Goal: Task Accomplishment & Management: Complete application form

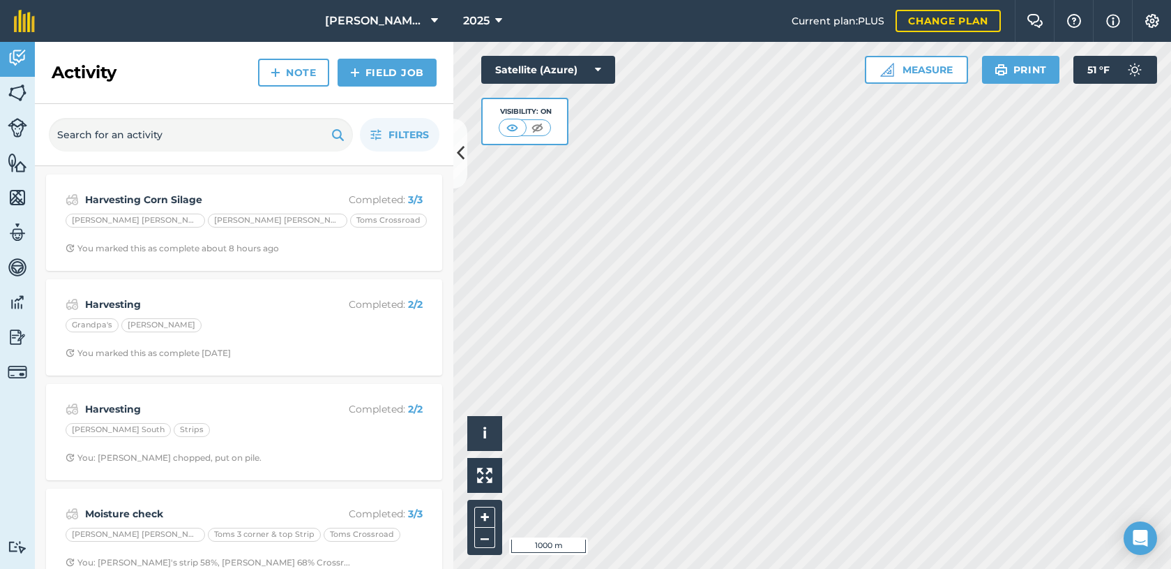
scroll to position [209, 0]
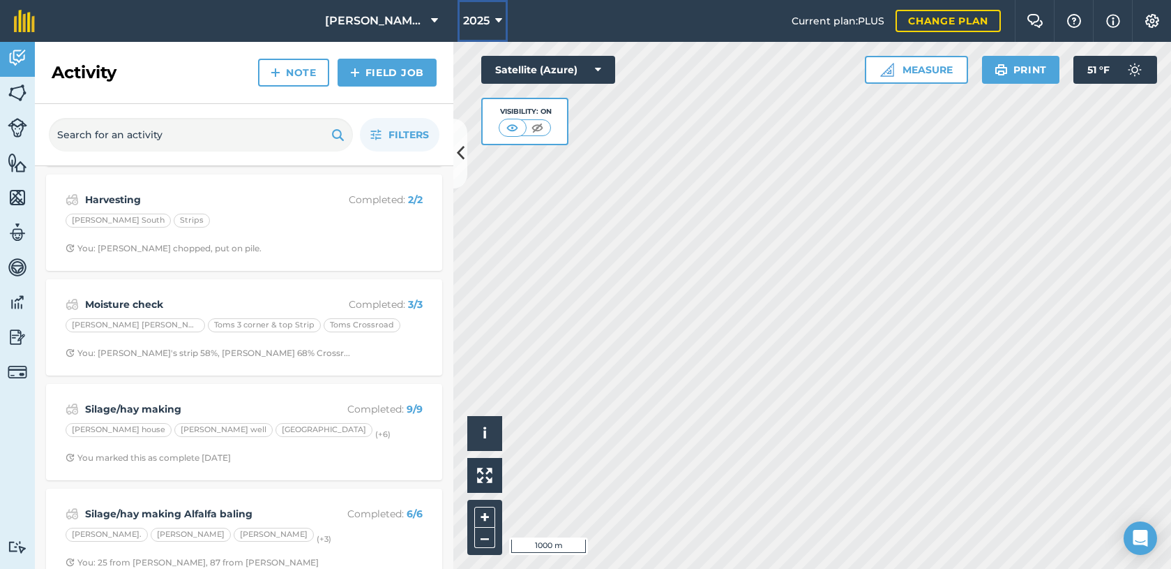
click at [495, 22] on icon at bounding box center [498, 21] width 7 height 17
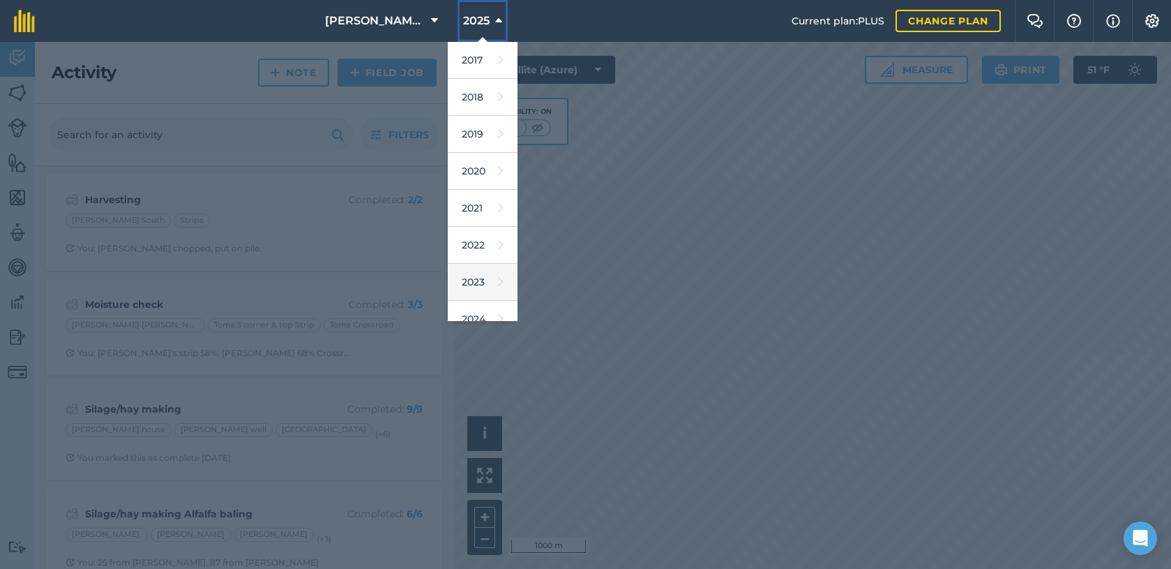
scroll to position [70, 0]
click at [470, 248] on link "2024" at bounding box center [483, 249] width 70 height 37
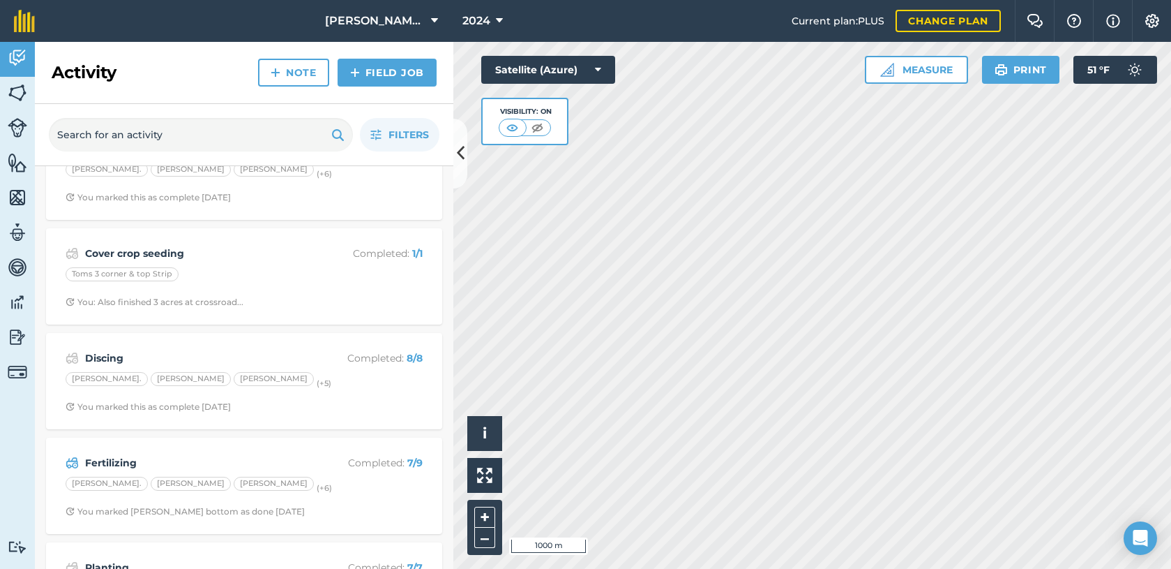
scroll to position [0, 0]
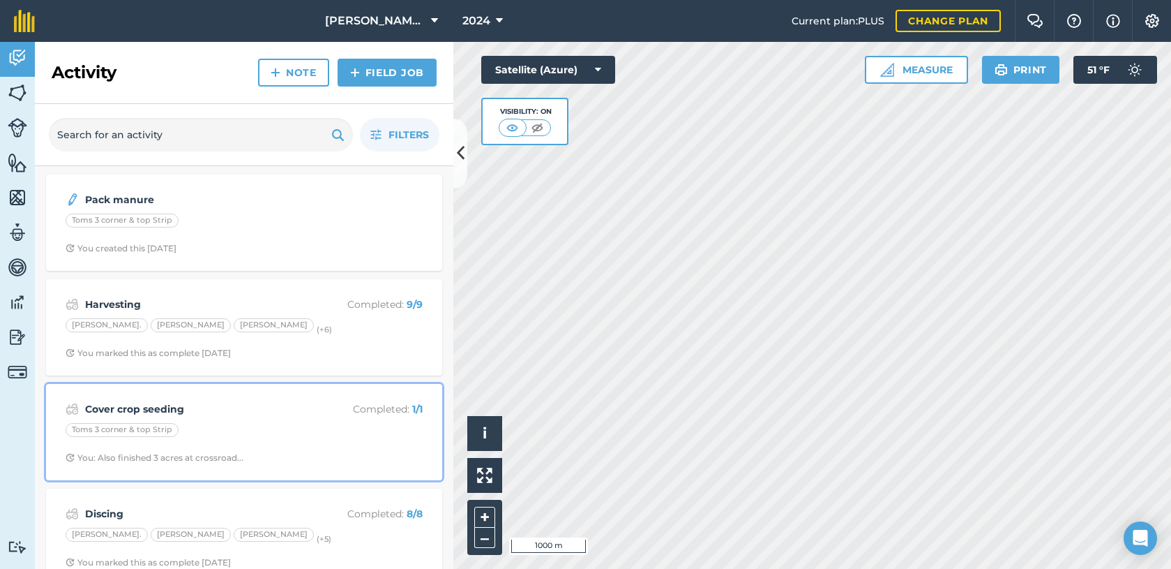
click at [280, 444] on div "Cover crop seeding Completed : 1 / 1 Toms 3 corner & top Strip You: Also finish…" at bounding box center [244, 432] width 380 height 80
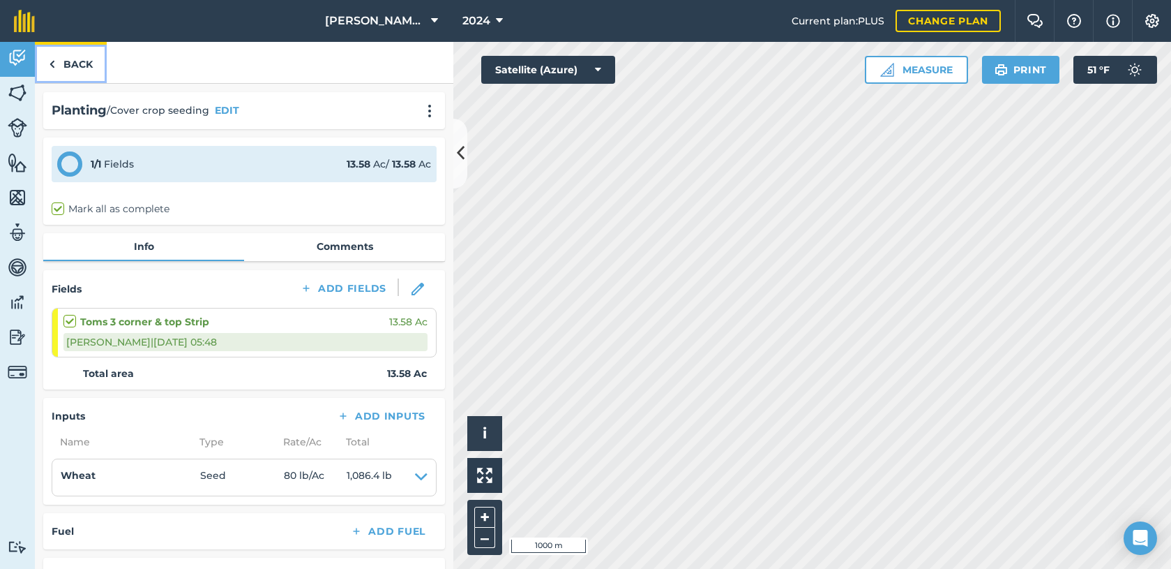
click at [45, 65] on link "Back" at bounding box center [71, 62] width 72 height 41
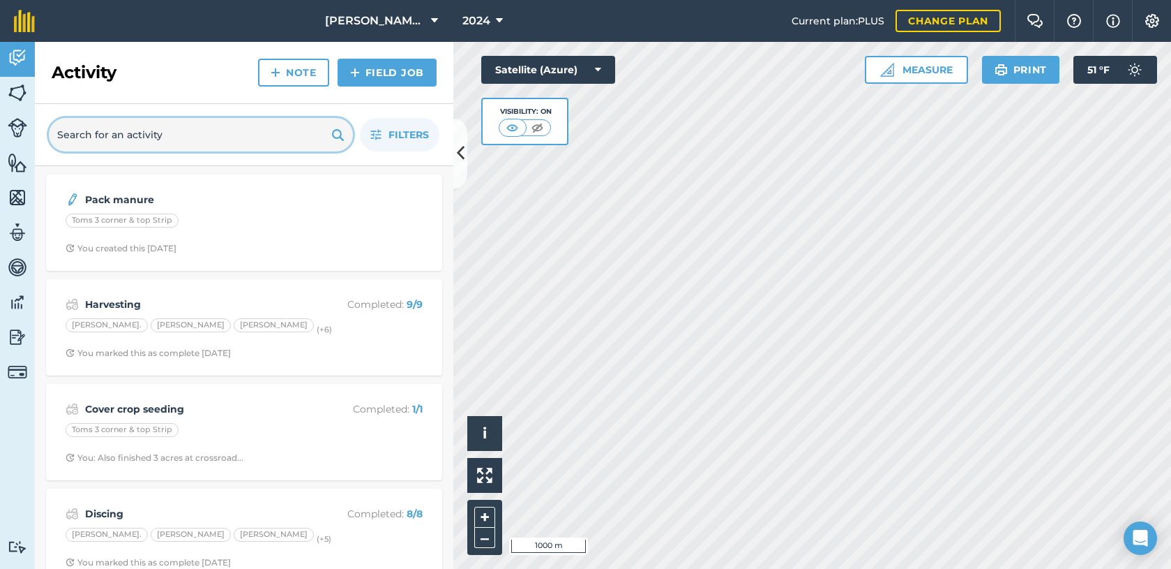
click at [159, 140] on input "text" at bounding box center [201, 134] width 304 height 33
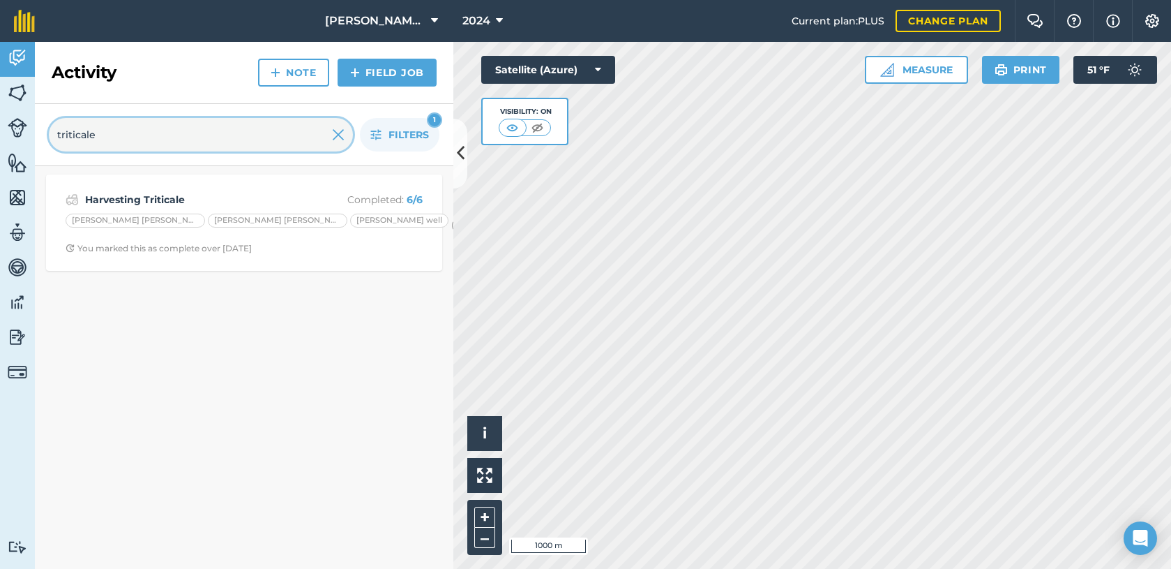
type input "triticale"
click at [339, 134] on img at bounding box center [338, 134] width 13 height 17
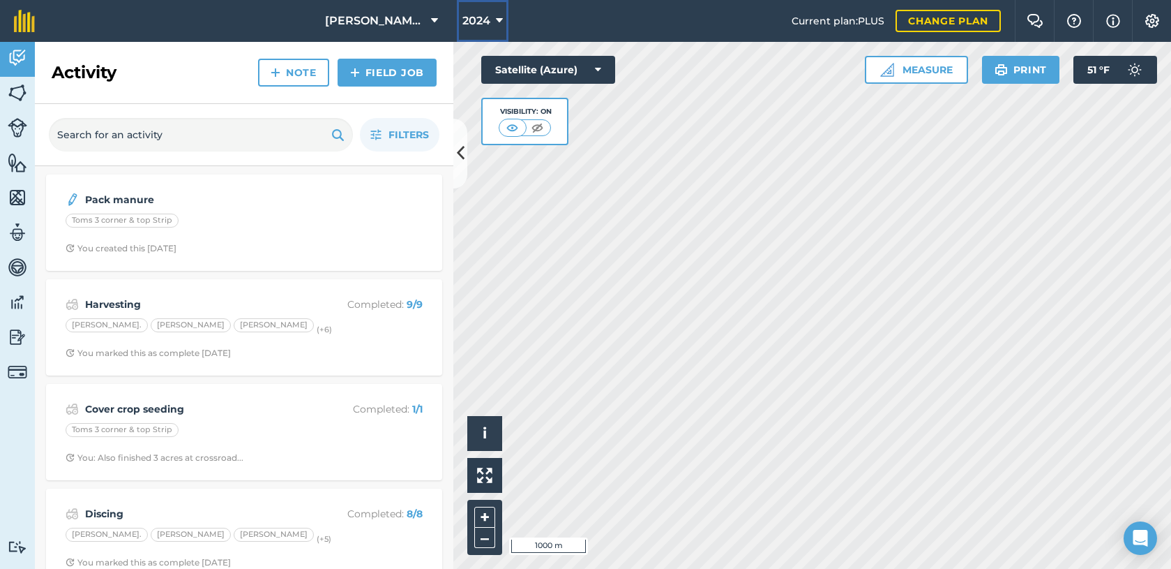
click at [479, 22] on button "2024" at bounding box center [483, 21] width 52 height 42
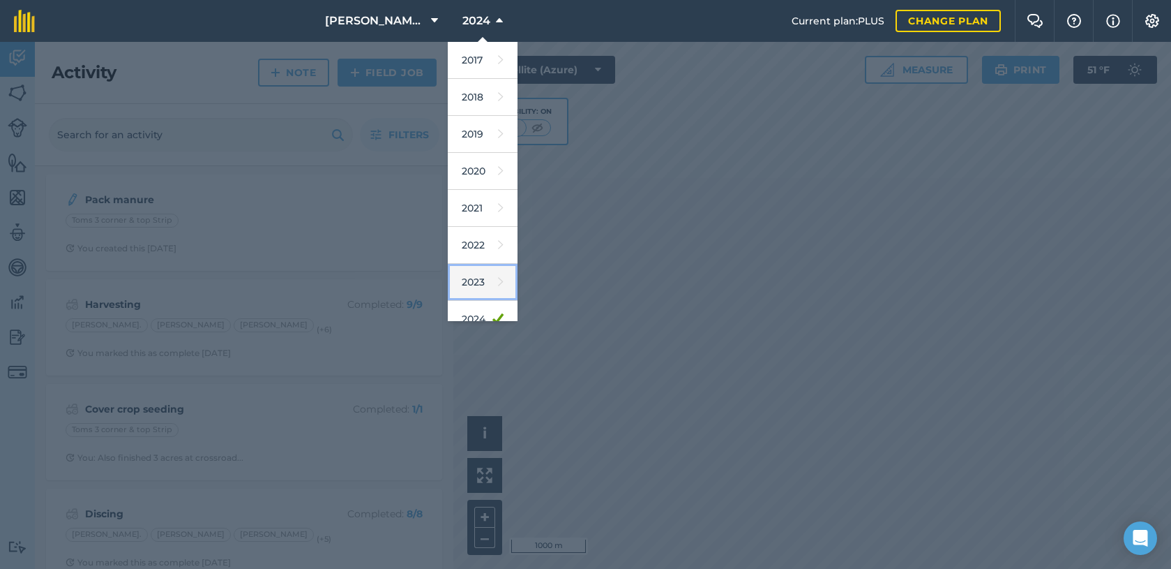
click at [459, 279] on link "2023" at bounding box center [483, 282] width 70 height 37
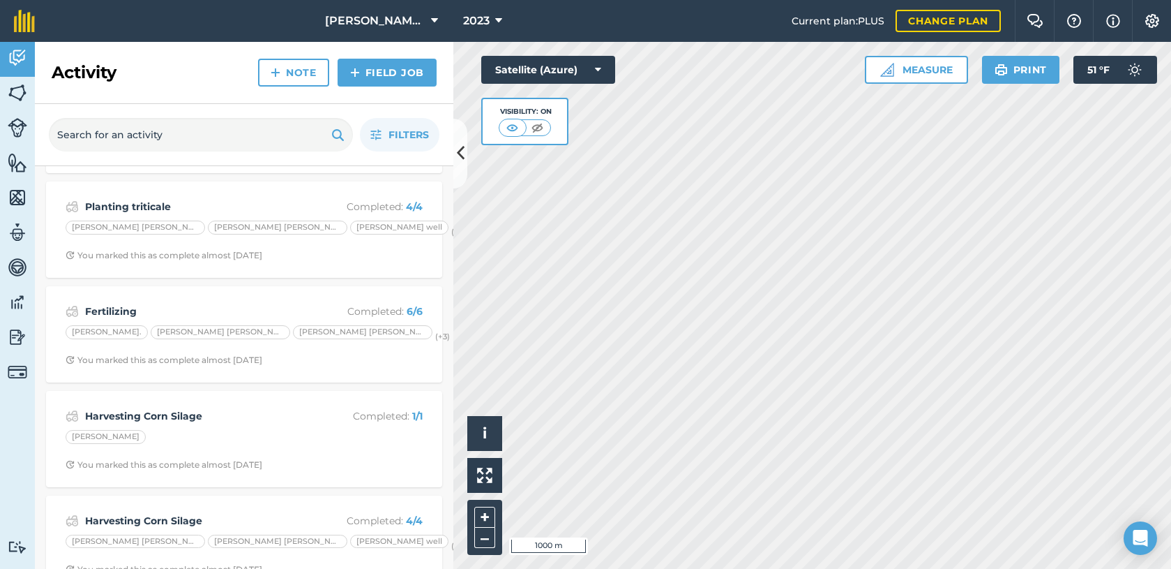
scroll to position [419, 0]
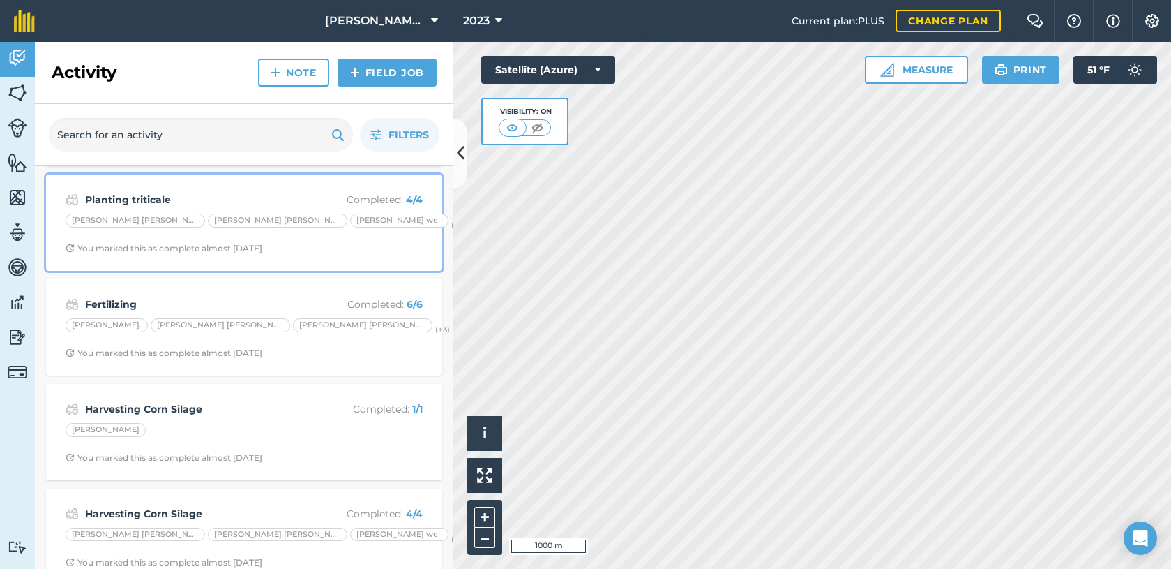
click at [331, 231] on div "[PERSON_NAME] [PERSON_NAME] [PERSON_NAME] [PERSON_NAME] well (+ 1 )" at bounding box center [244, 222] width 357 height 18
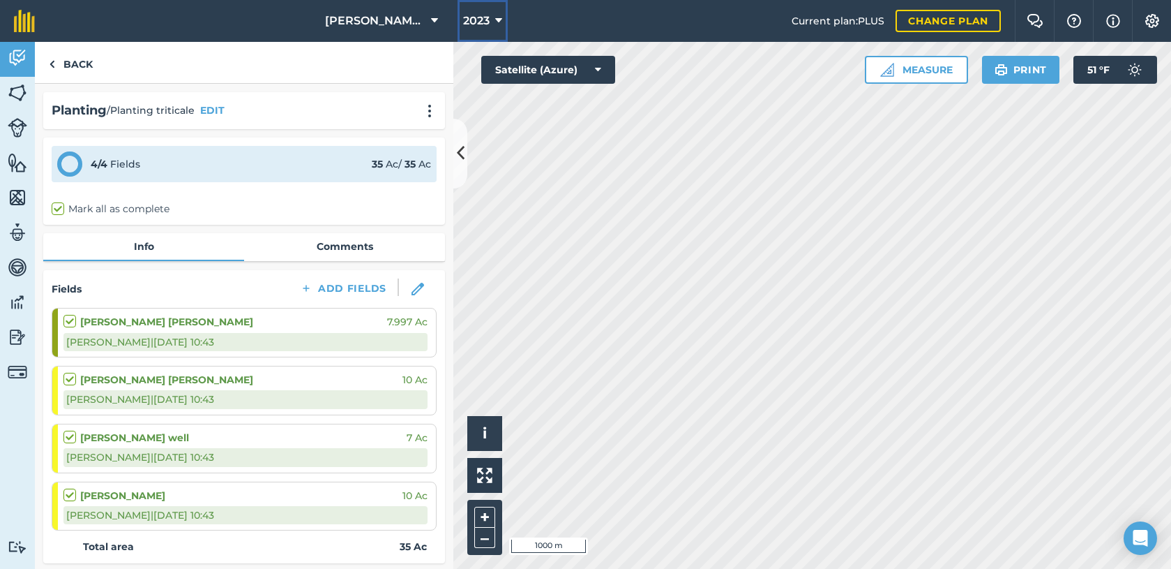
click at [470, 17] on span "2023" at bounding box center [476, 21] width 27 height 17
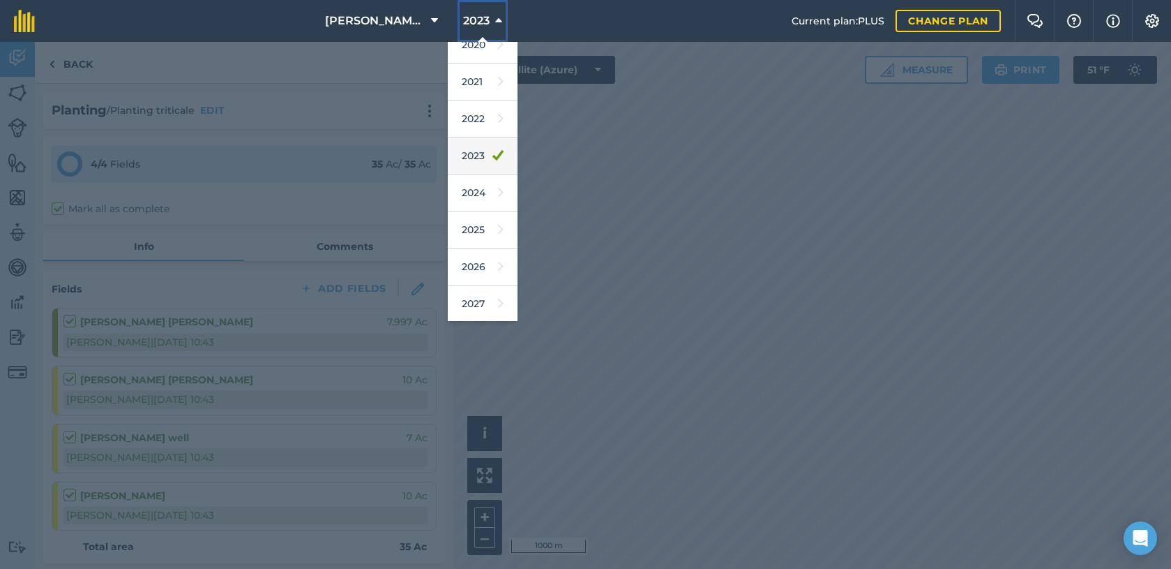
scroll to position [128, 0]
click at [472, 226] on link "2025" at bounding box center [483, 228] width 70 height 37
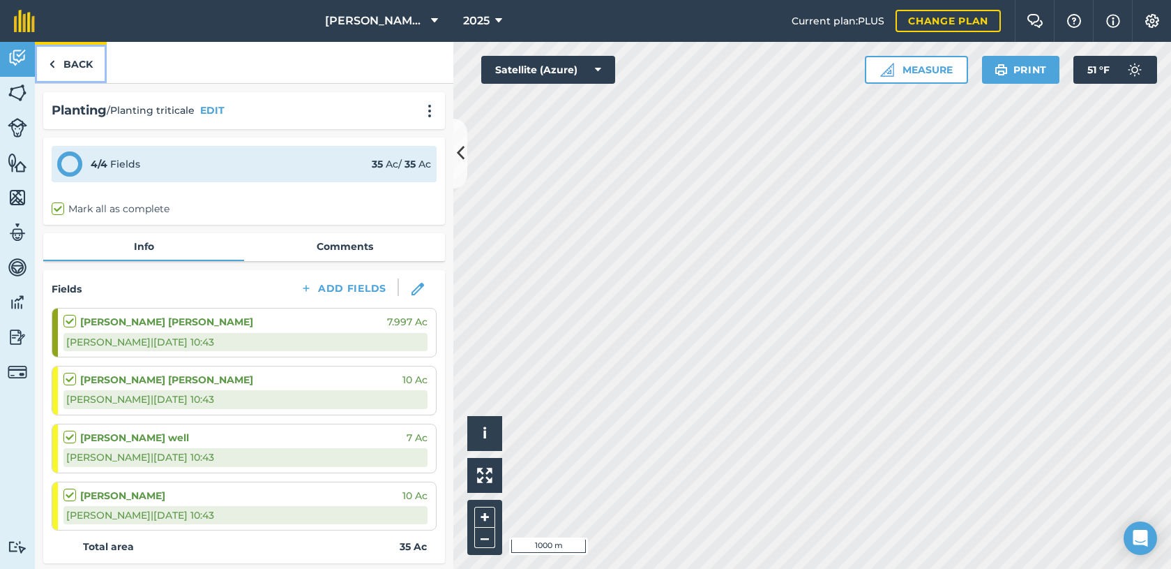
click at [58, 63] on link "Back" at bounding box center [71, 62] width 72 height 41
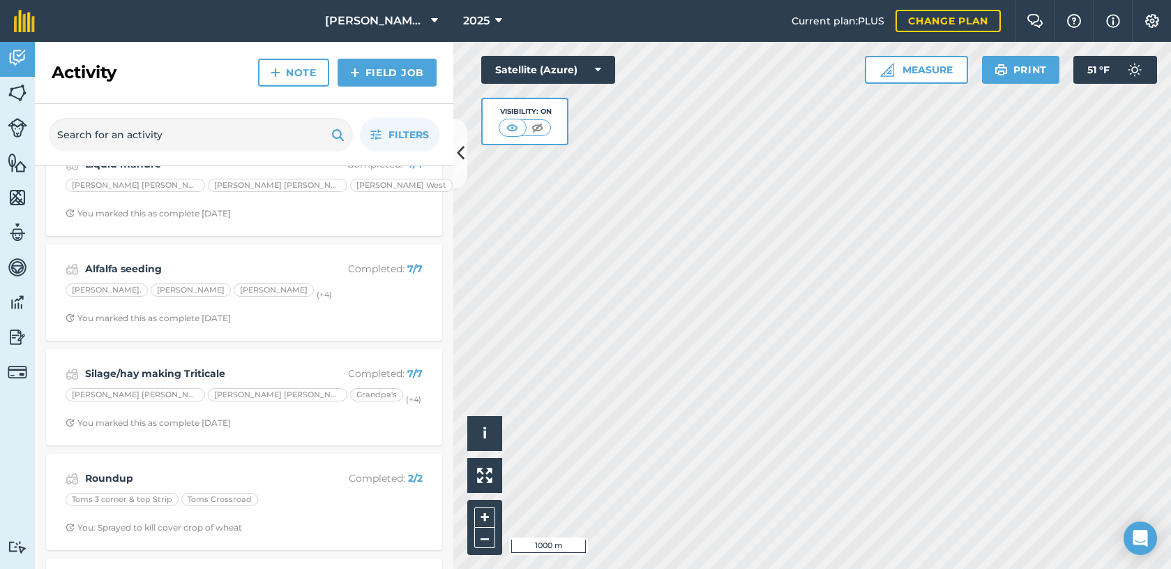
scroll to position [2611, 0]
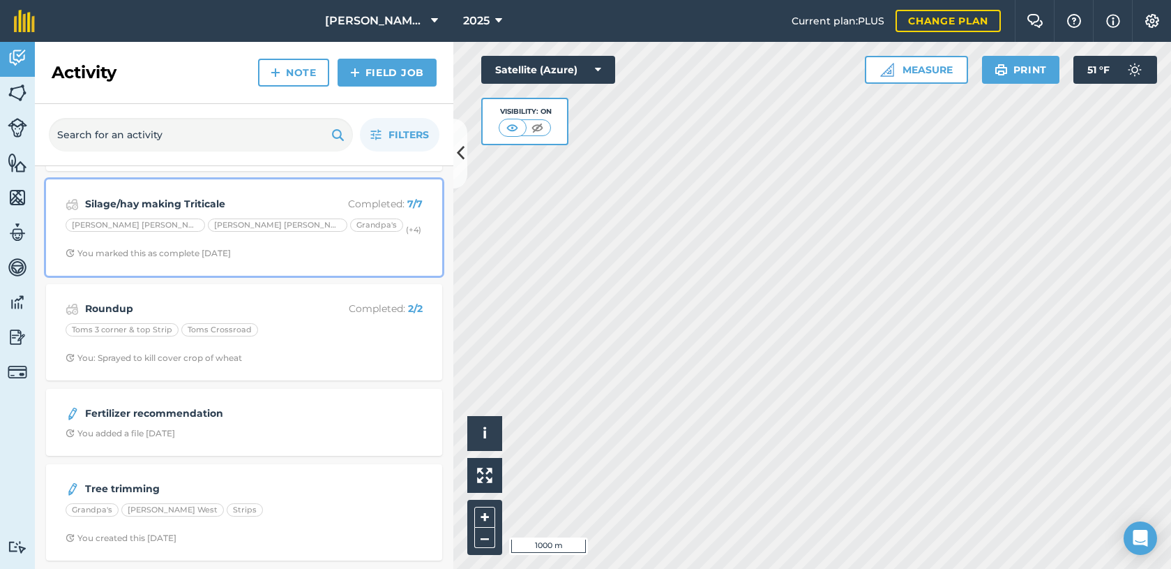
click at [354, 232] on div "[PERSON_NAME] [PERSON_NAME] [PERSON_NAME] Grandpa's (+ 4 )" at bounding box center [244, 227] width 357 height 18
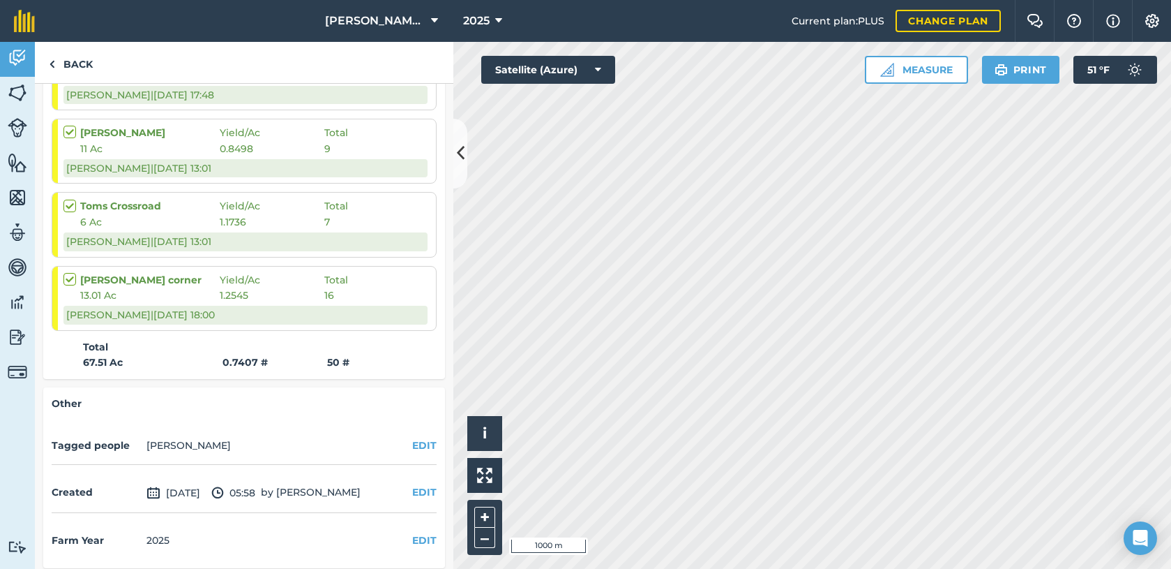
scroll to position [566, 0]
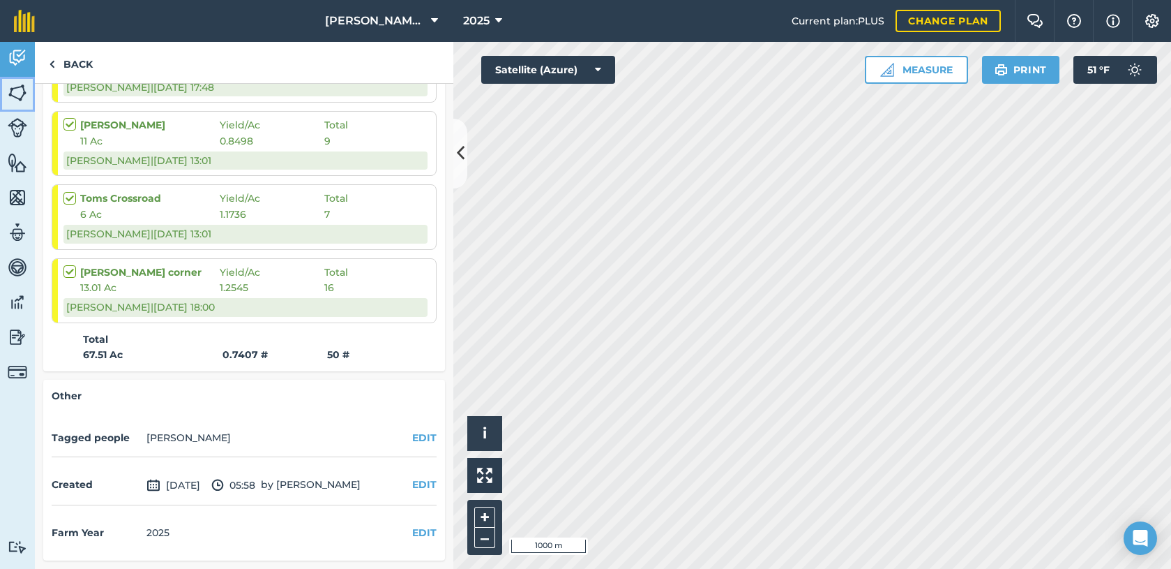
click at [22, 92] on img at bounding box center [18, 92] width 20 height 21
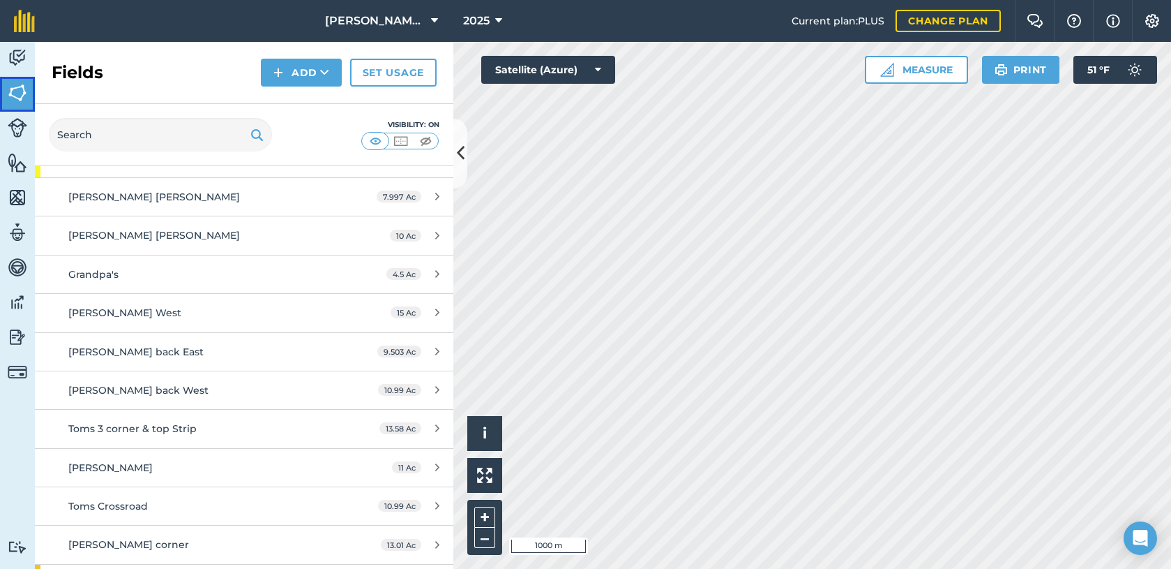
scroll to position [203, 0]
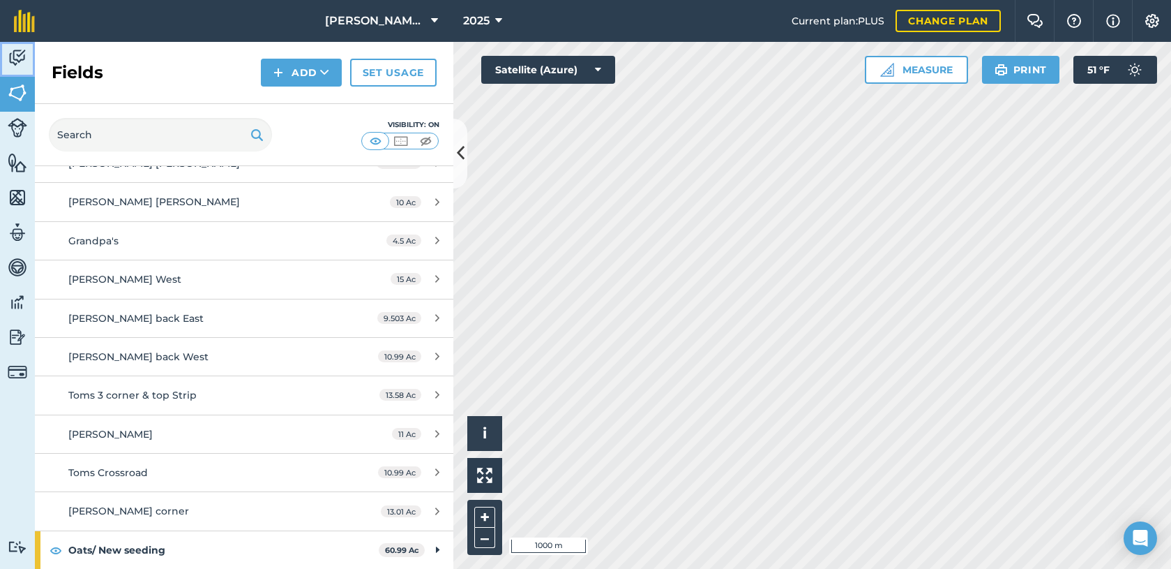
click at [13, 58] on img at bounding box center [18, 57] width 20 height 21
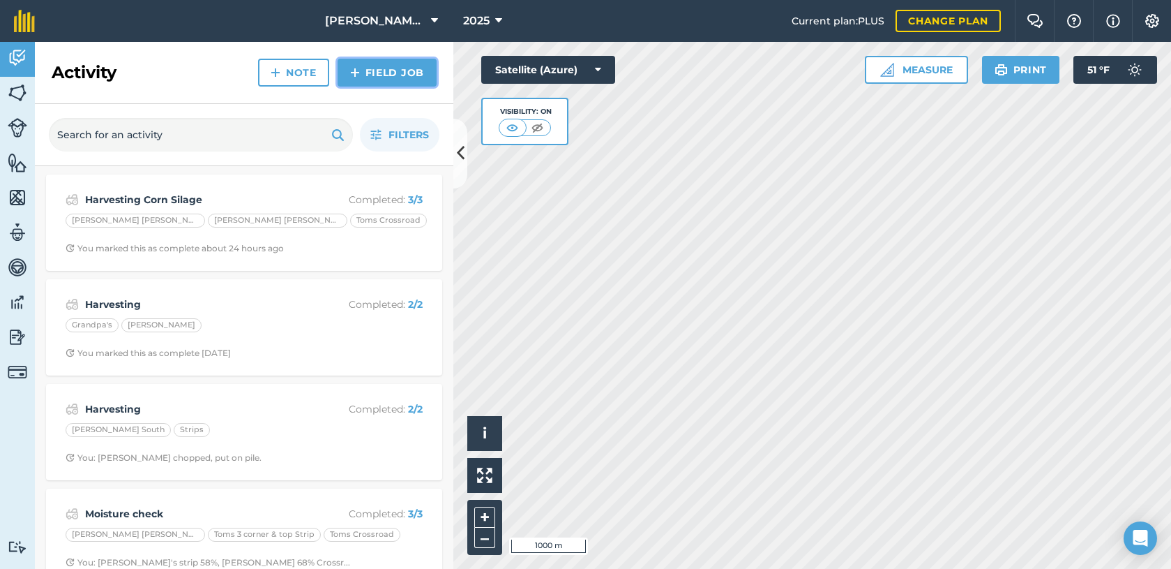
click at [363, 70] on link "Field Job" at bounding box center [387, 73] width 99 height 28
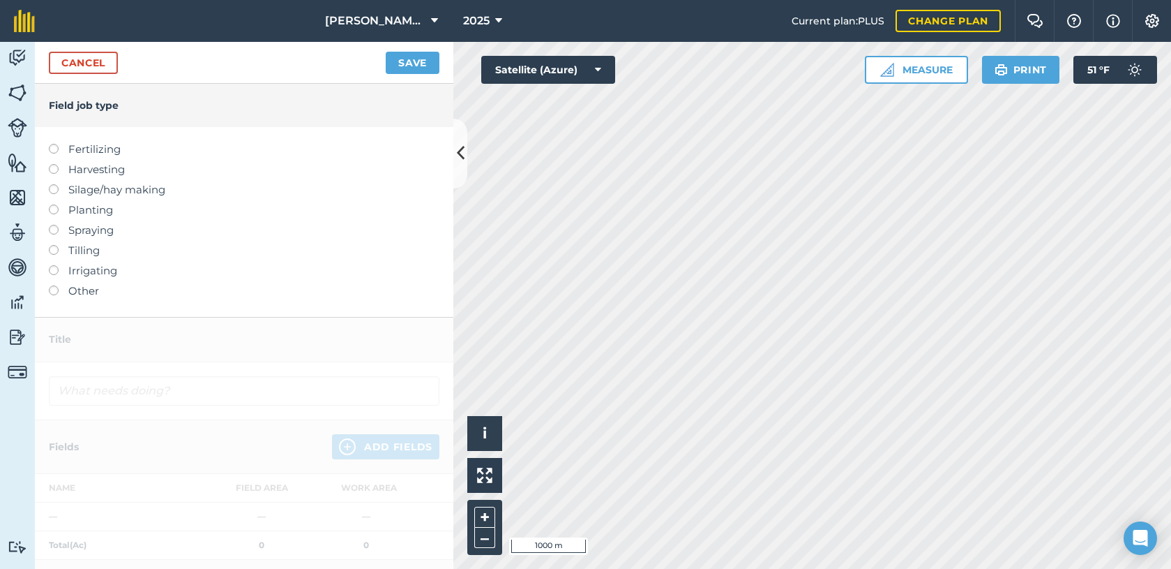
click at [50, 164] on label at bounding box center [59, 164] width 20 height 0
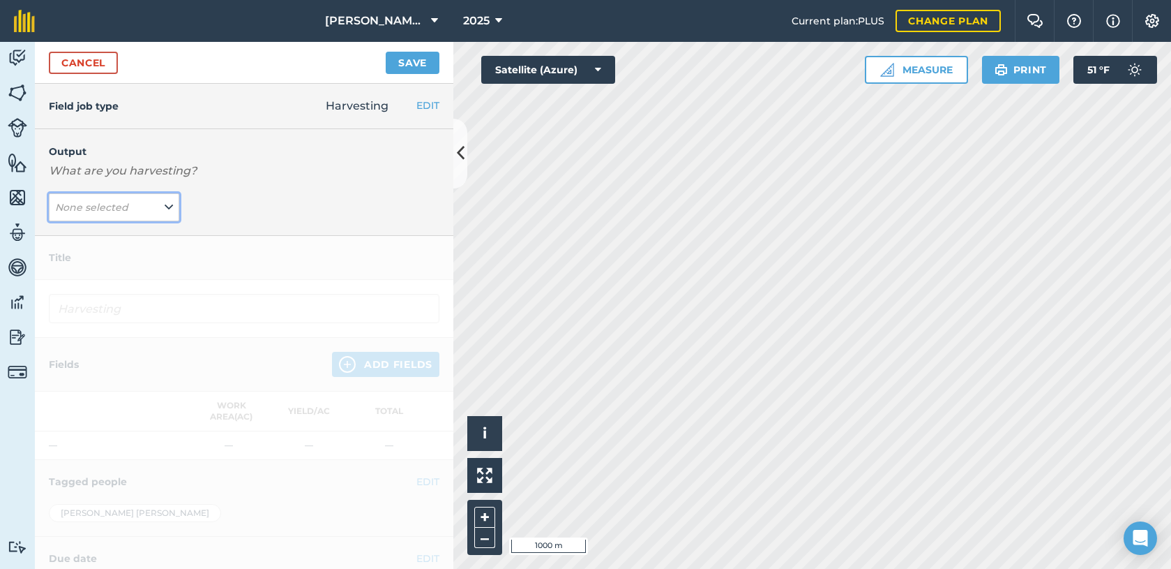
click at [144, 212] on button "None selected" at bounding box center [114, 207] width 130 height 28
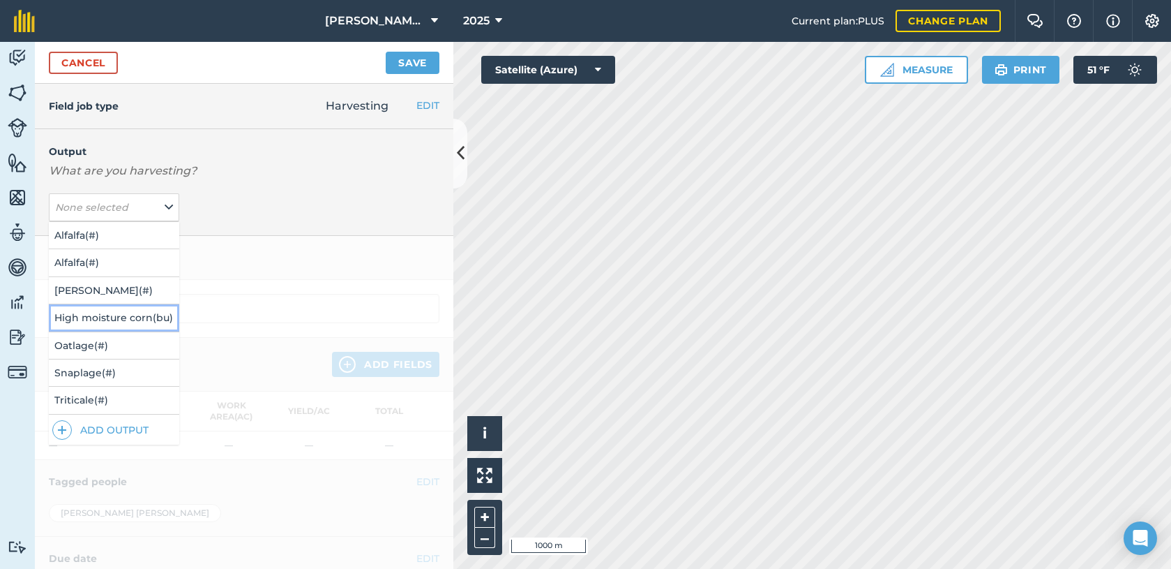
click at [135, 316] on button "High moisture corn ( bu )" at bounding box center [114, 317] width 130 height 27
type input "Harvesting High moisture corn"
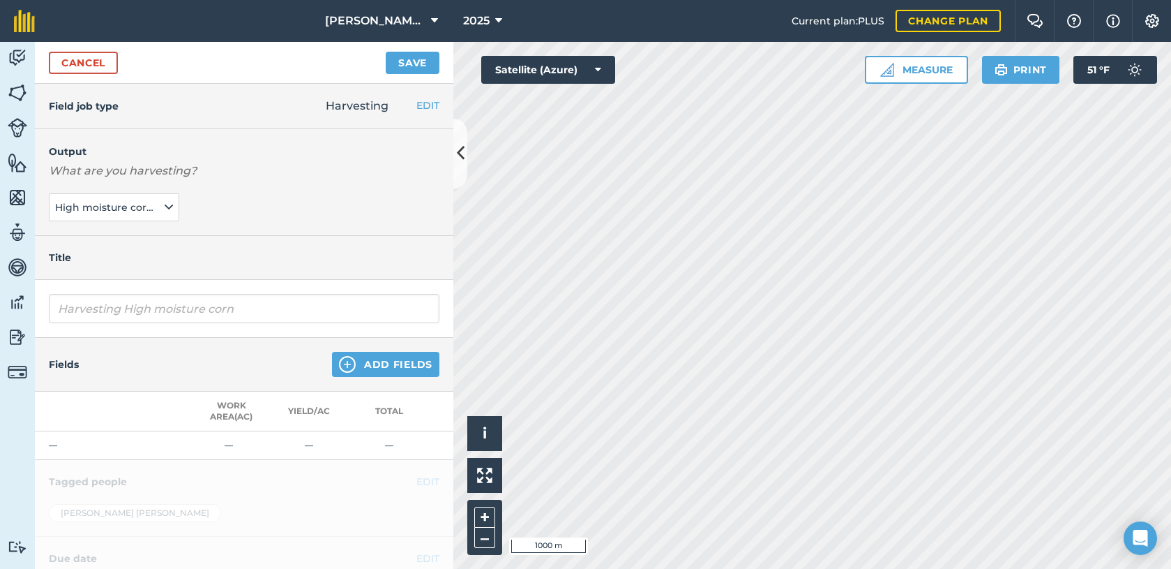
scroll to position [70, 0]
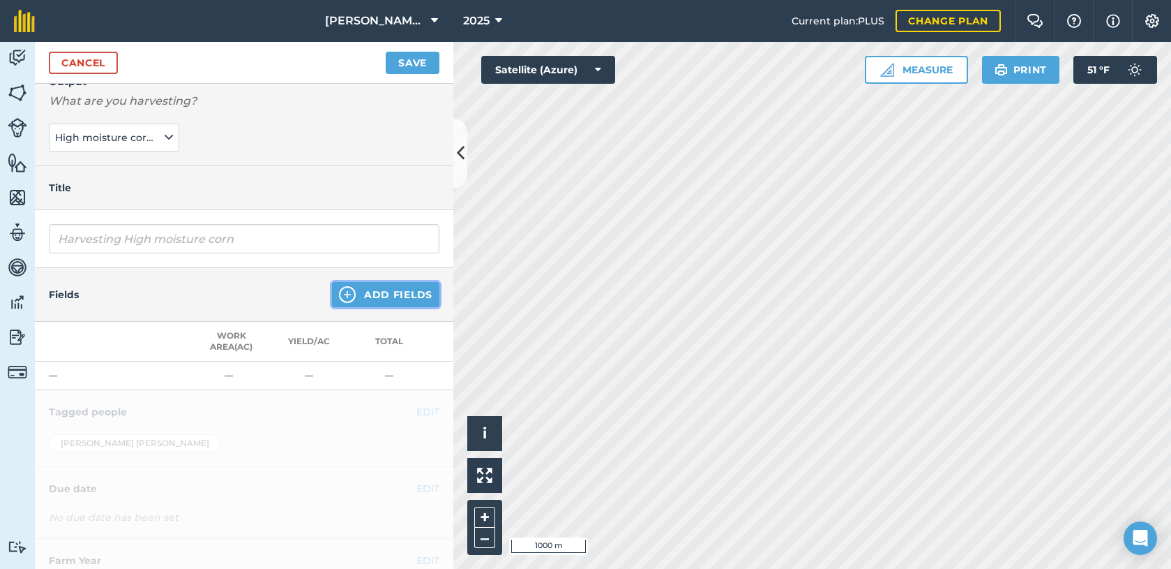
click at [339, 290] on img at bounding box center [347, 294] width 17 height 17
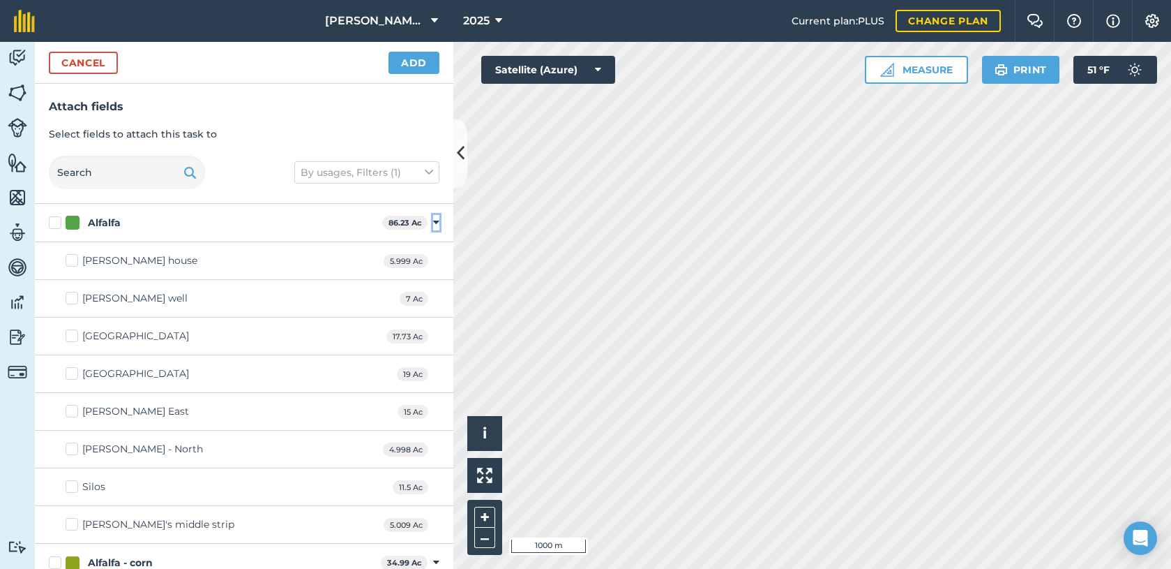
click at [433, 223] on icon at bounding box center [436, 222] width 6 height 13
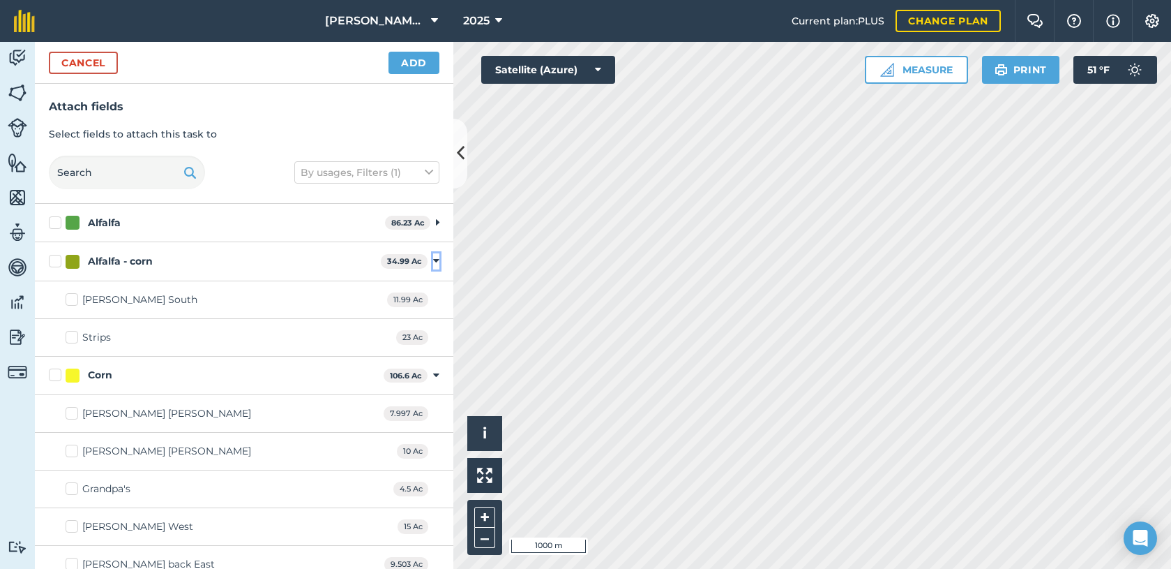
click at [433, 258] on icon at bounding box center [436, 261] width 6 height 13
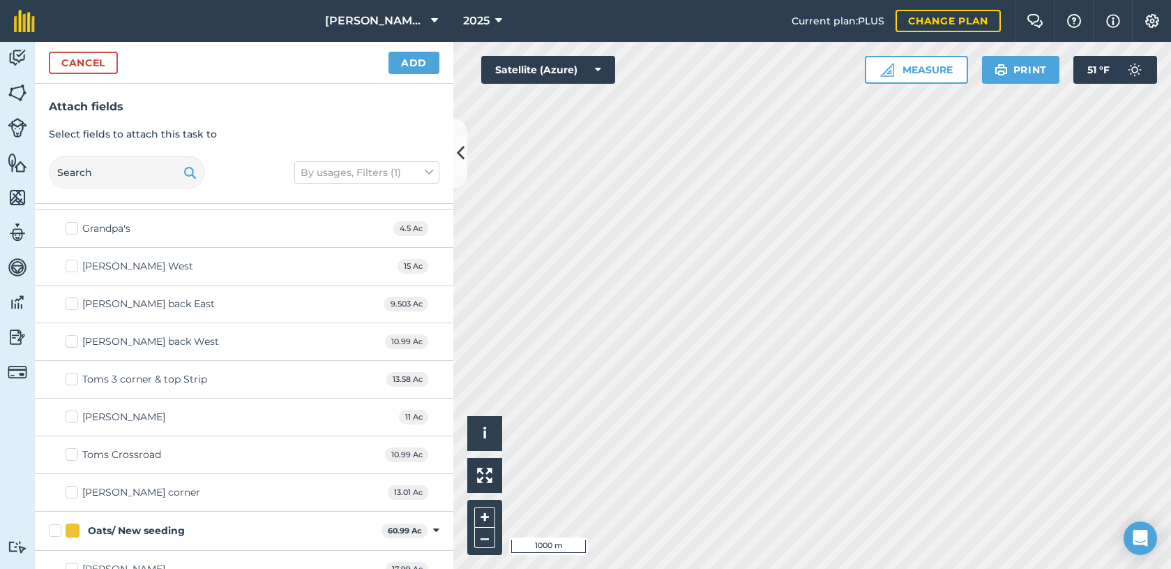
scroll to position [209, 0]
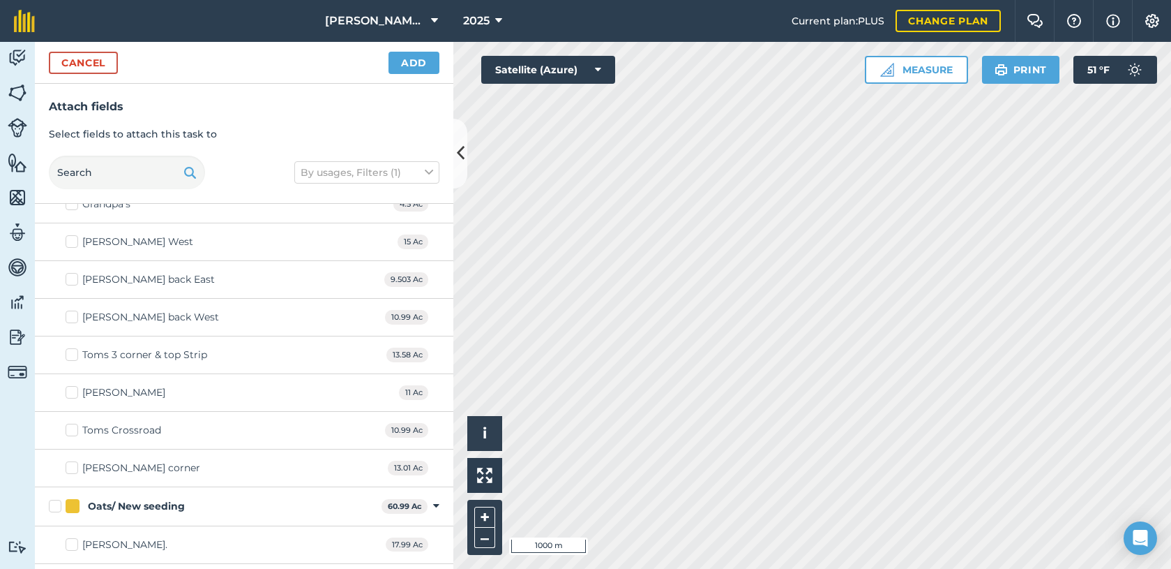
click at [75, 241] on label "[PERSON_NAME] West" at bounding box center [130, 241] width 128 height 15
click at [75, 241] on input "[PERSON_NAME] West" at bounding box center [70, 238] width 9 height 9
checkbox input "true"
click at [72, 284] on label "[PERSON_NAME] back East" at bounding box center [140, 279] width 149 height 15
click at [72, 281] on input "[PERSON_NAME] back East" at bounding box center [70, 276] width 9 height 9
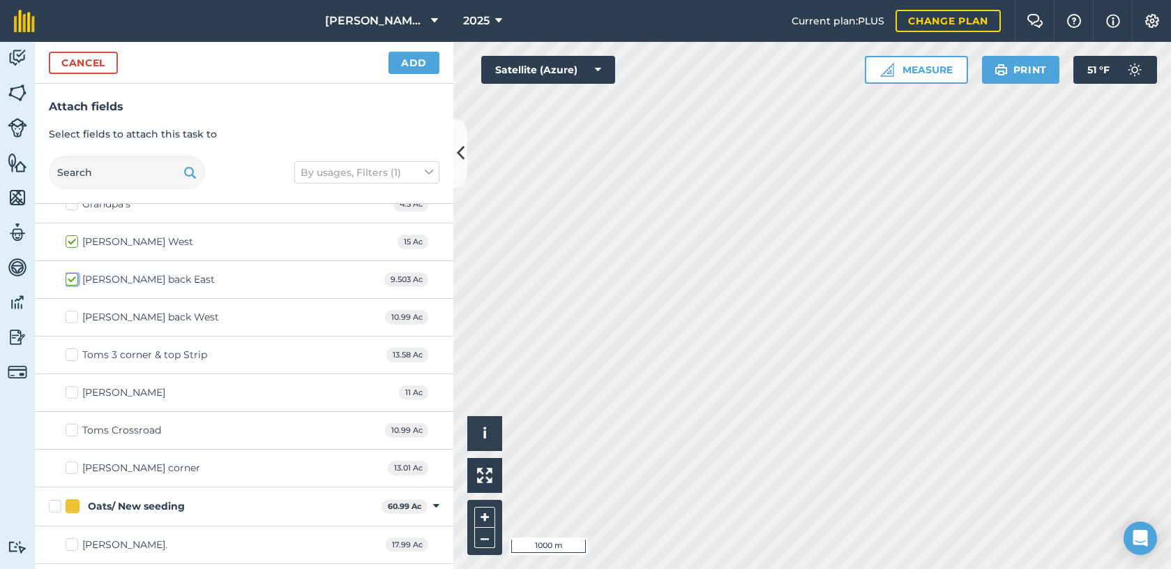
checkbox input "true"
click at [75, 316] on label "[PERSON_NAME] back West" at bounding box center [142, 317] width 153 height 15
click at [75, 316] on input "[PERSON_NAME] back West" at bounding box center [70, 314] width 9 height 9
checkbox input "true"
click at [72, 357] on label "Toms 3 corner & top Strip" at bounding box center [137, 354] width 142 height 15
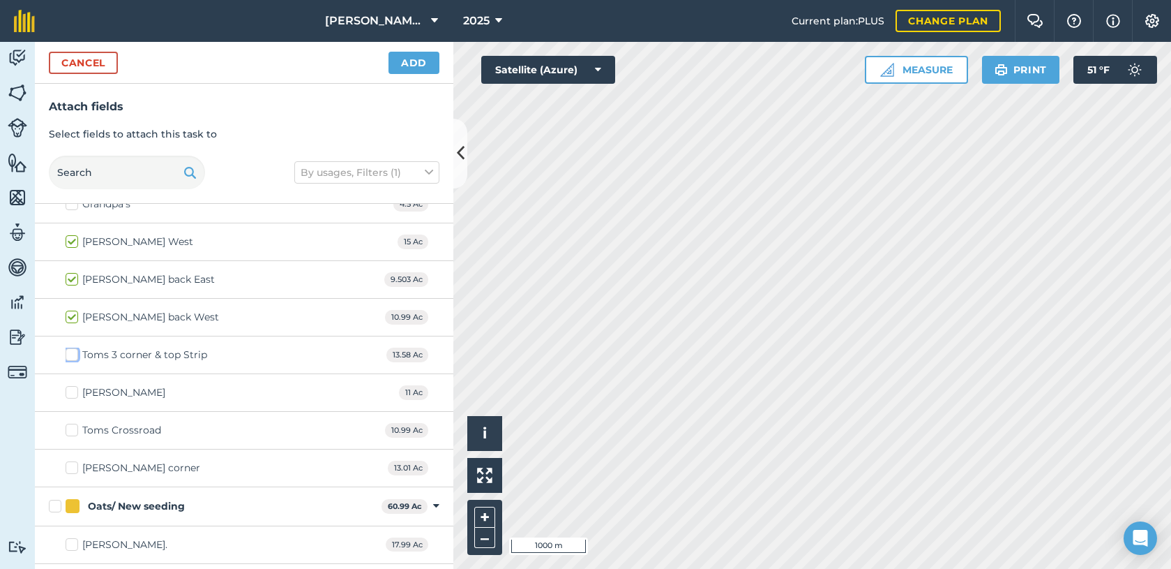
click at [72, 356] on input "Toms 3 corner & top Strip" at bounding box center [70, 351] width 9 height 9
checkbox input "true"
click at [72, 468] on label "[PERSON_NAME] corner" at bounding box center [133, 467] width 135 height 15
click at [72, 468] on input "[PERSON_NAME] corner" at bounding box center [70, 464] width 9 height 9
checkbox input "true"
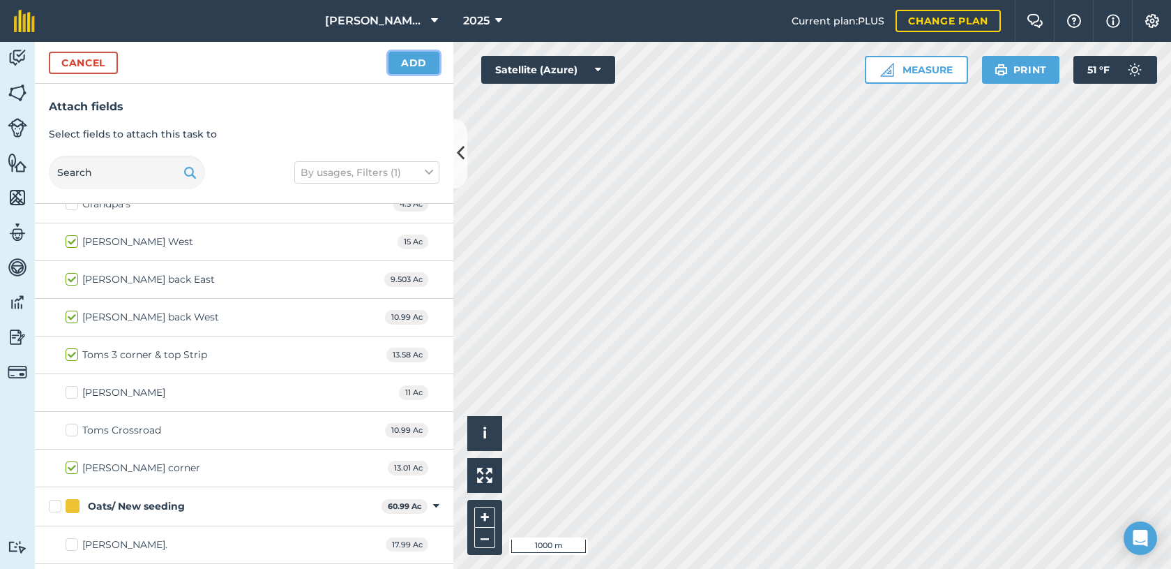
click at [414, 68] on button "Add" at bounding box center [414, 63] width 51 height 22
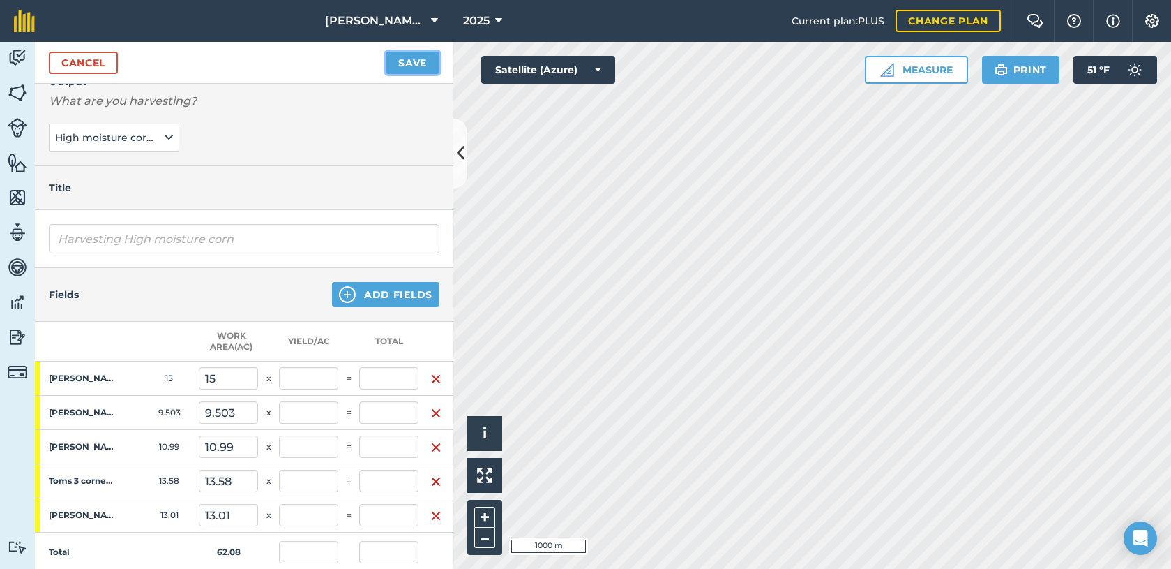
click at [408, 55] on button "Save" at bounding box center [413, 63] width 54 height 22
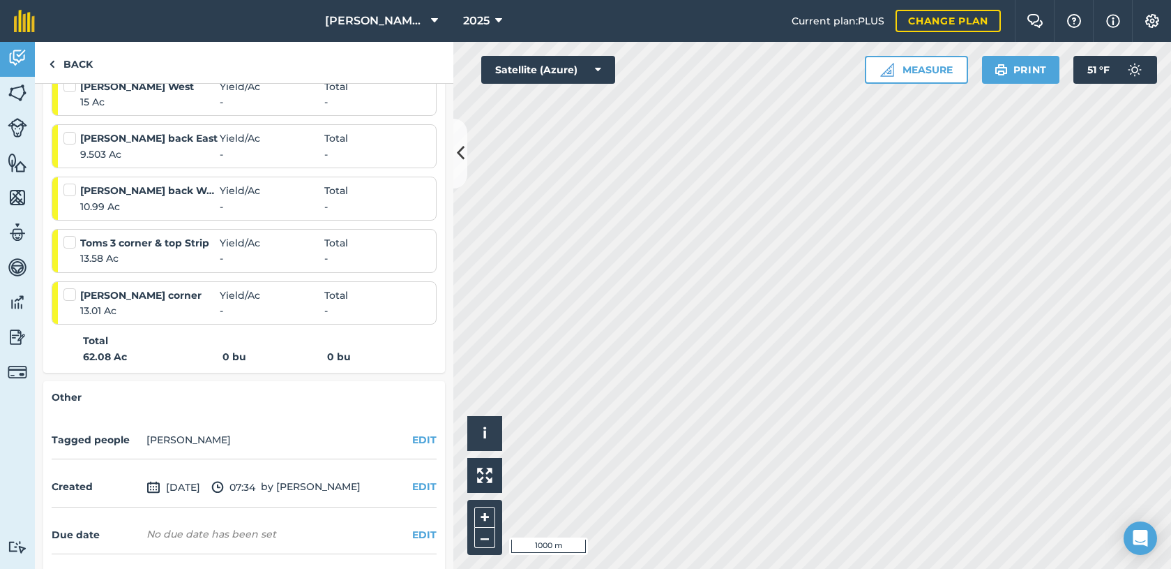
scroll to position [279, 0]
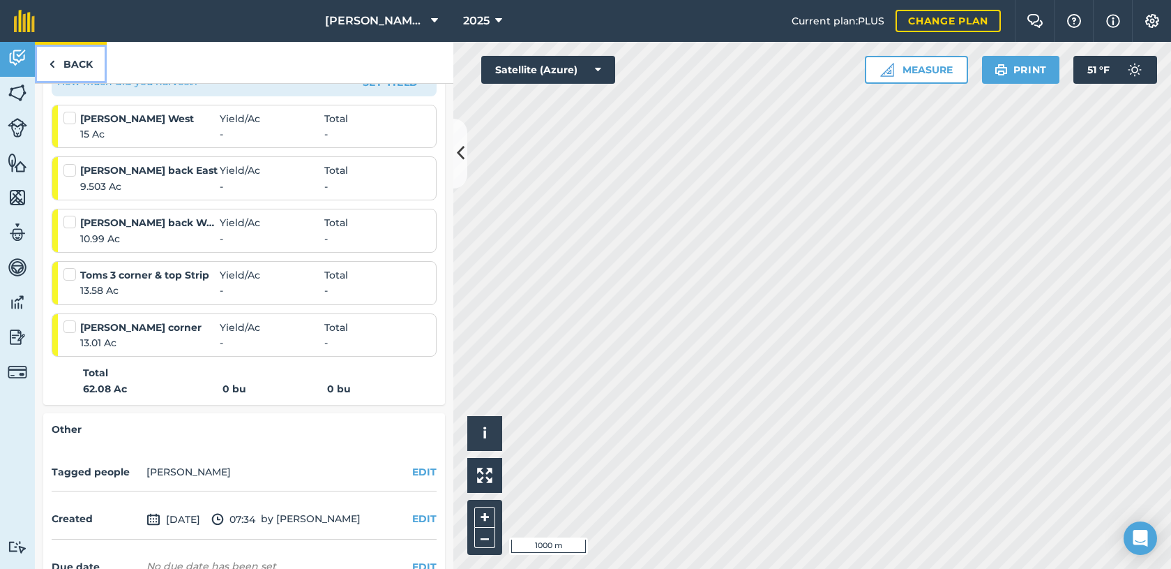
click at [64, 65] on link "Back" at bounding box center [71, 62] width 72 height 41
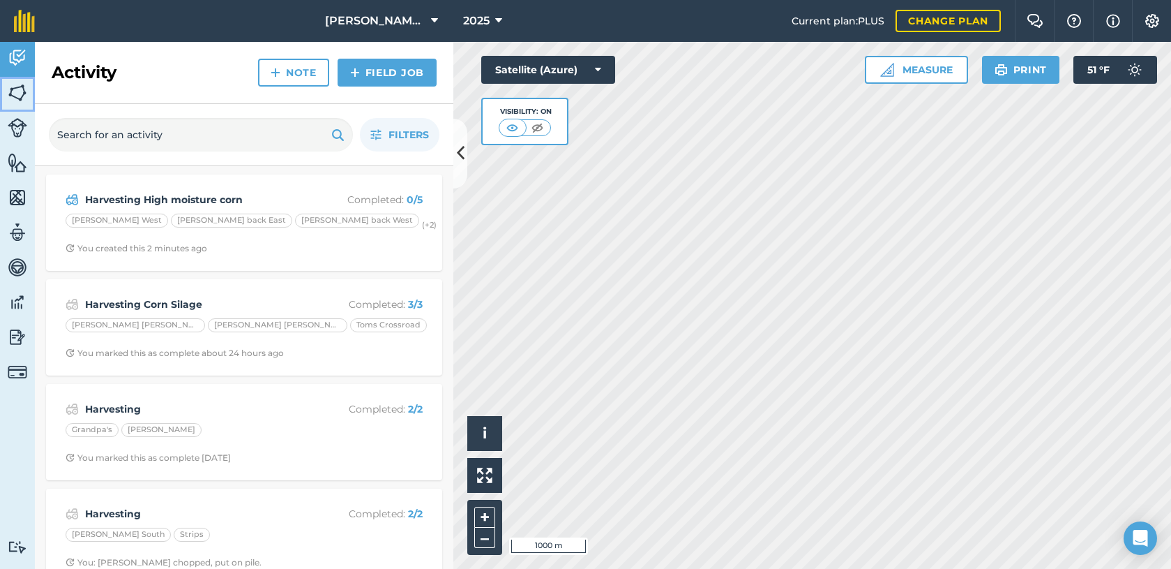
click at [21, 95] on img at bounding box center [18, 92] width 20 height 21
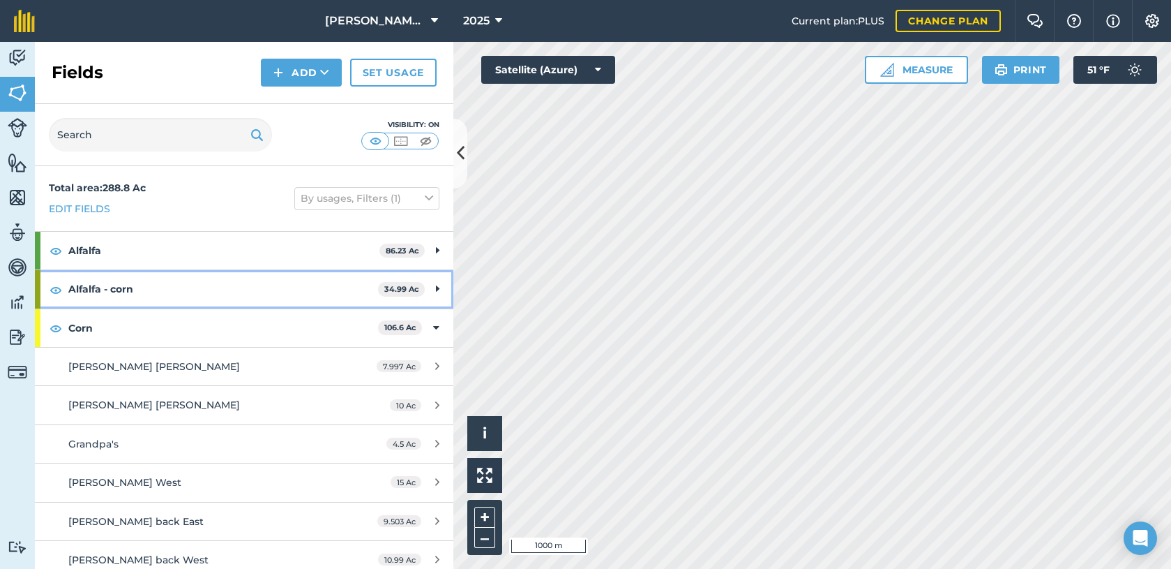
click at [424, 285] on div "Alfalfa - corn 34.99 Ac" at bounding box center [244, 289] width 419 height 38
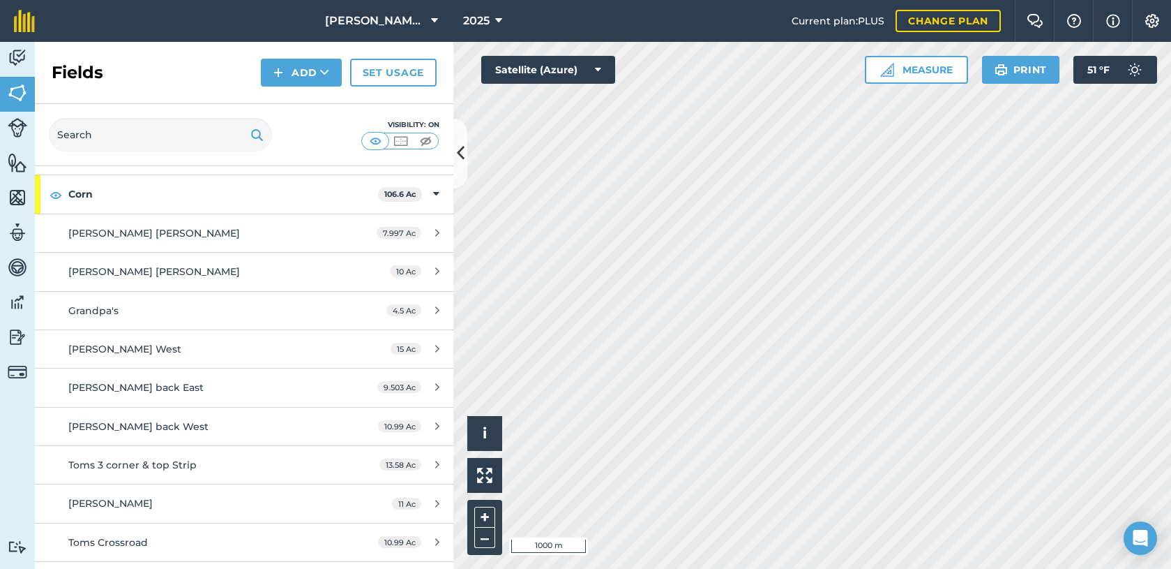
scroll to position [141, 0]
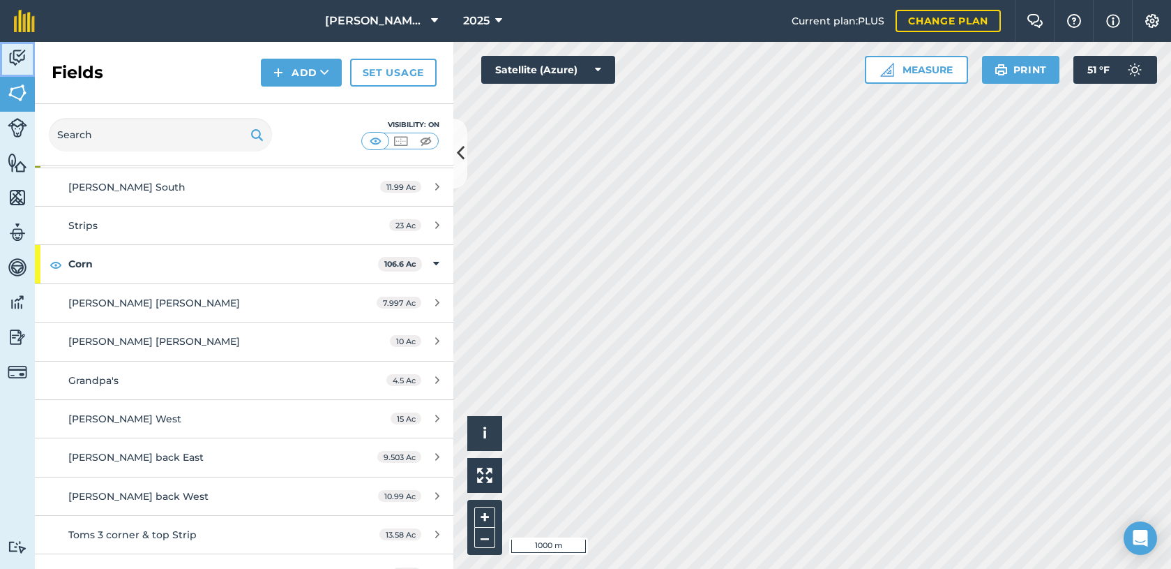
click at [17, 54] on img at bounding box center [18, 57] width 20 height 21
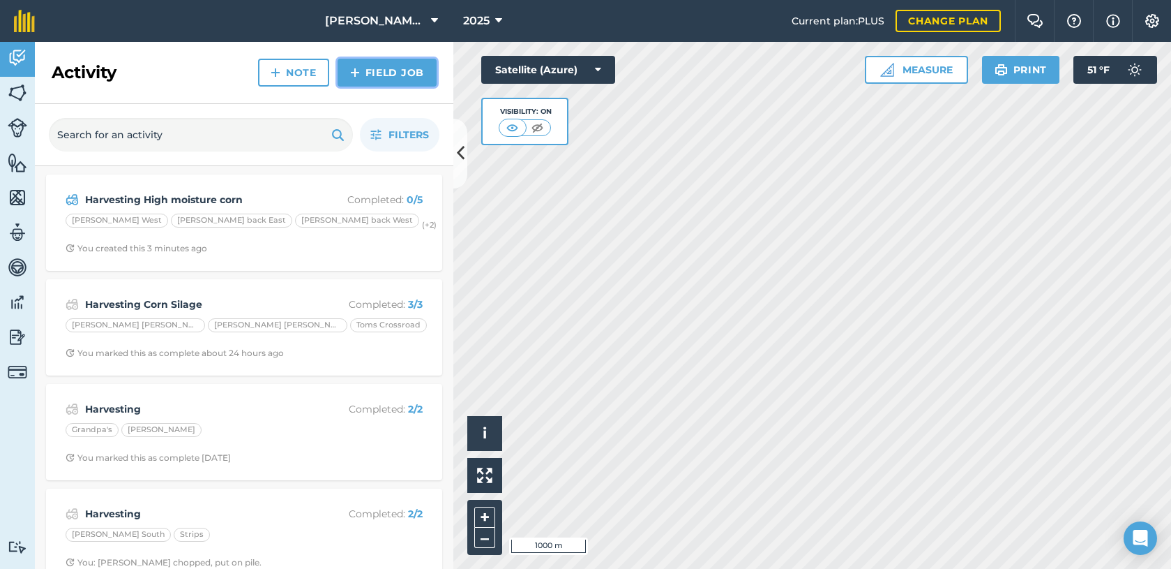
click at [382, 71] on link "Field Job" at bounding box center [387, 73] width 99 height 28
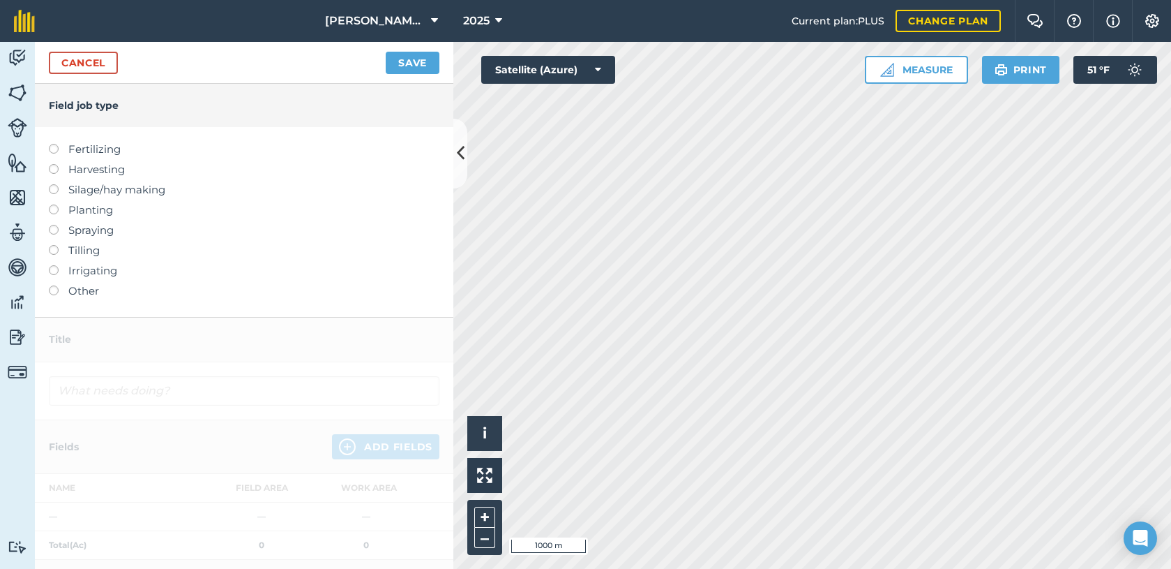
click at [53, 144] on label at bounding box center [59, 144] width 20 height 0
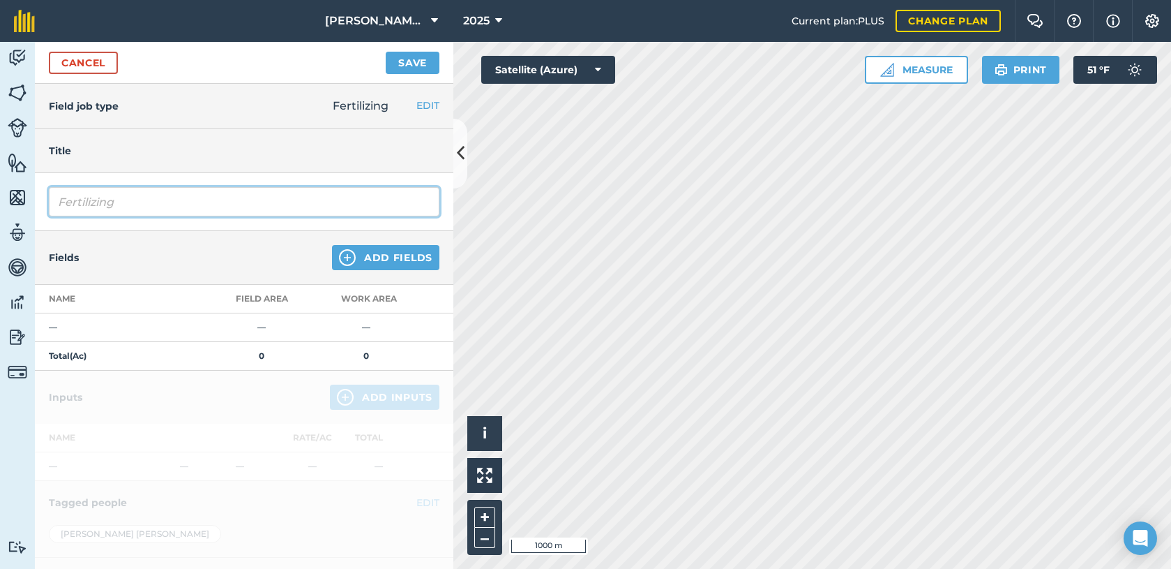
click at [128, 207] on input "Fertilizing" at bounding box center [244, 201] width 391 height 29
type input "Fertilizing Liquid manure"
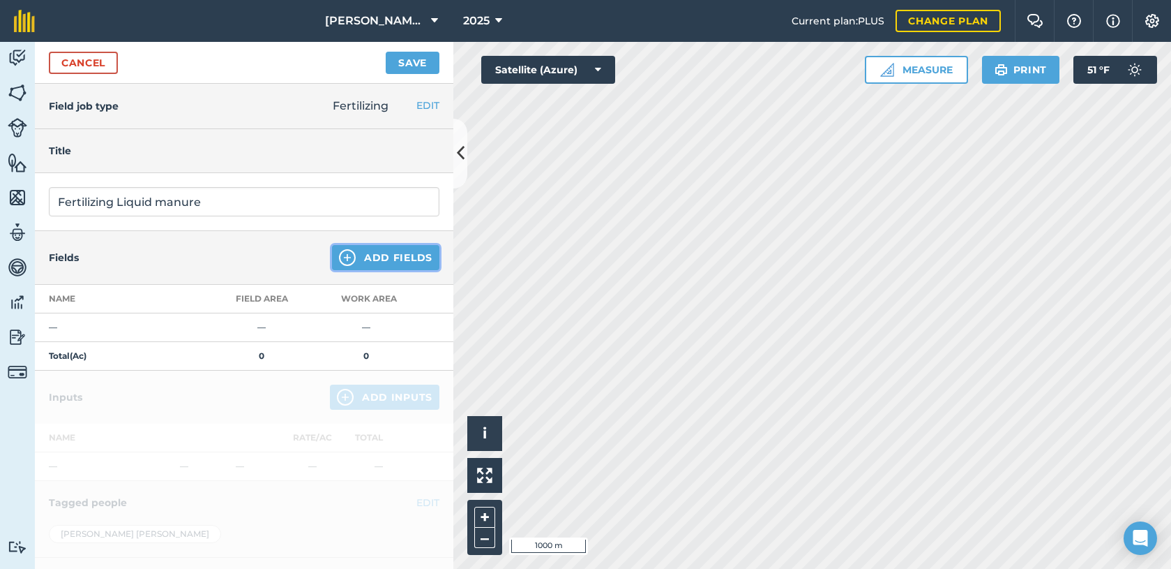
click at [344, 251] on button "Add Fields" at bounding box center [385, 257] width 107 height 25
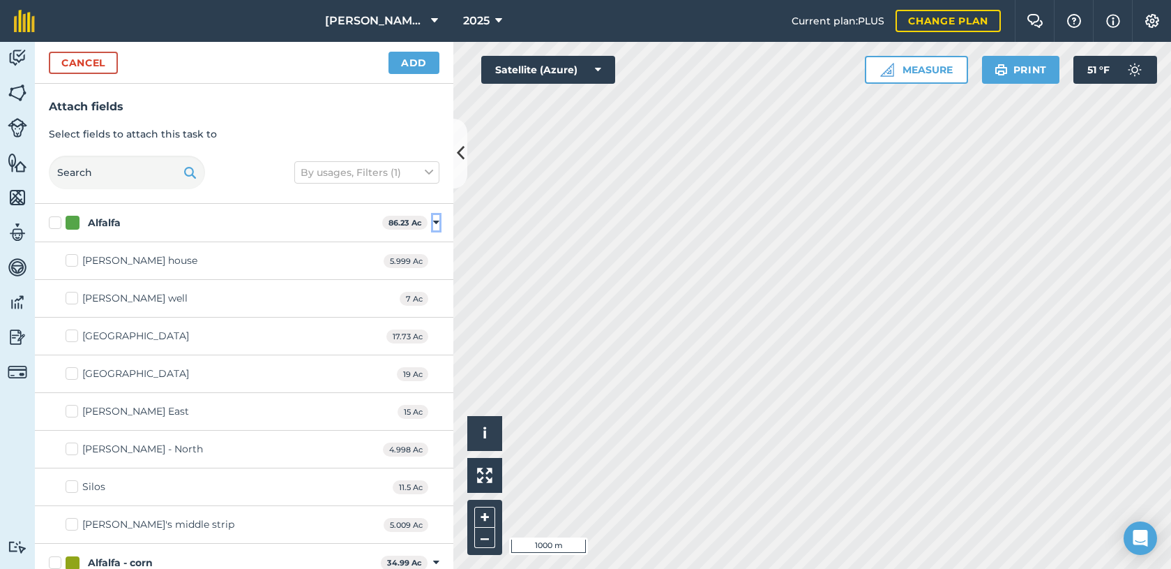
click at [433, 222] on icon at bounding box center [436, 222] width 6 height 13
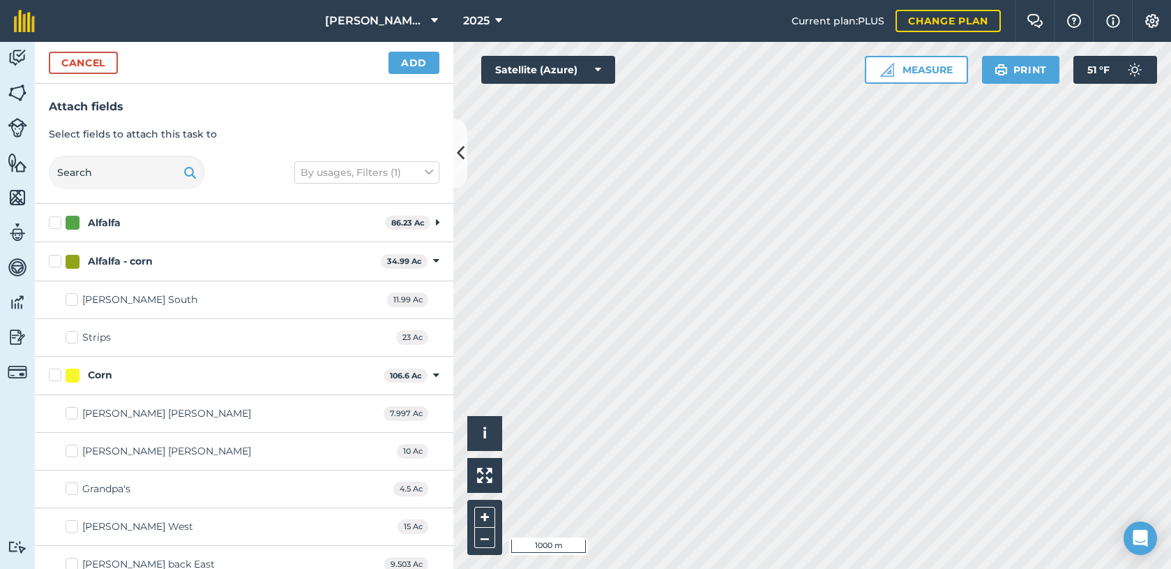
click at [73, 301] on label "[PERSON_NAME] South" at bounding box center [132, 299] width 132 height 15
click at [73, 301] on input "[PERSON_NAME] South" at bounding box center [70, 296] width 9 height 9
checkbox input "true"
click at [72, 338] on label "Strips" at bounding box center [88, 337] width 45 height 15
click at [72, 338] on input "Strips" at bounding box center [70, 334] width 9 height 9
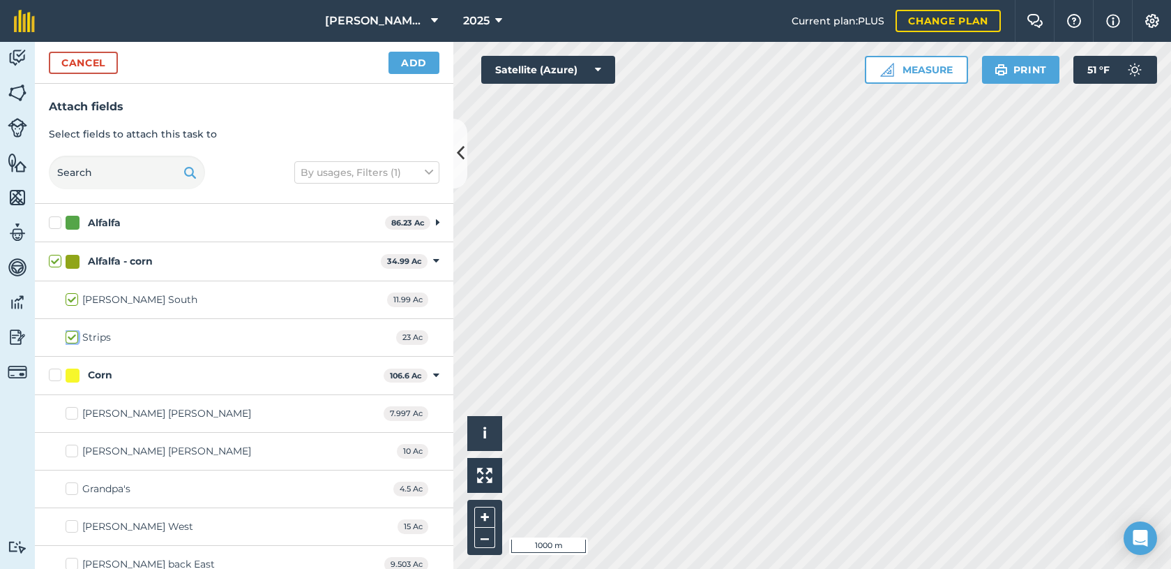
checkbox input "true"
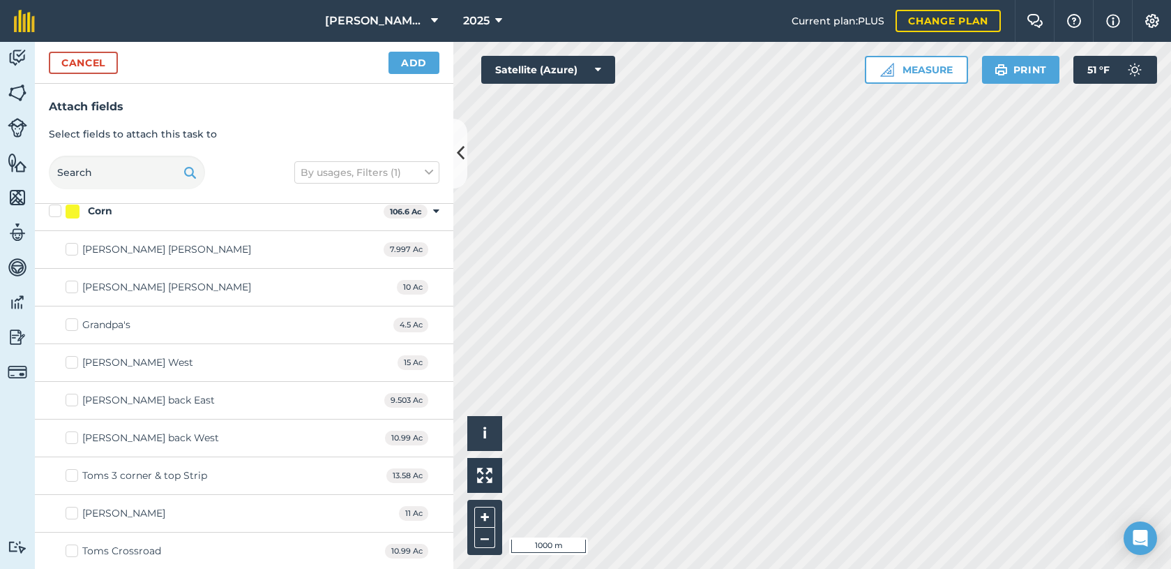
scroll to position [140, 0]
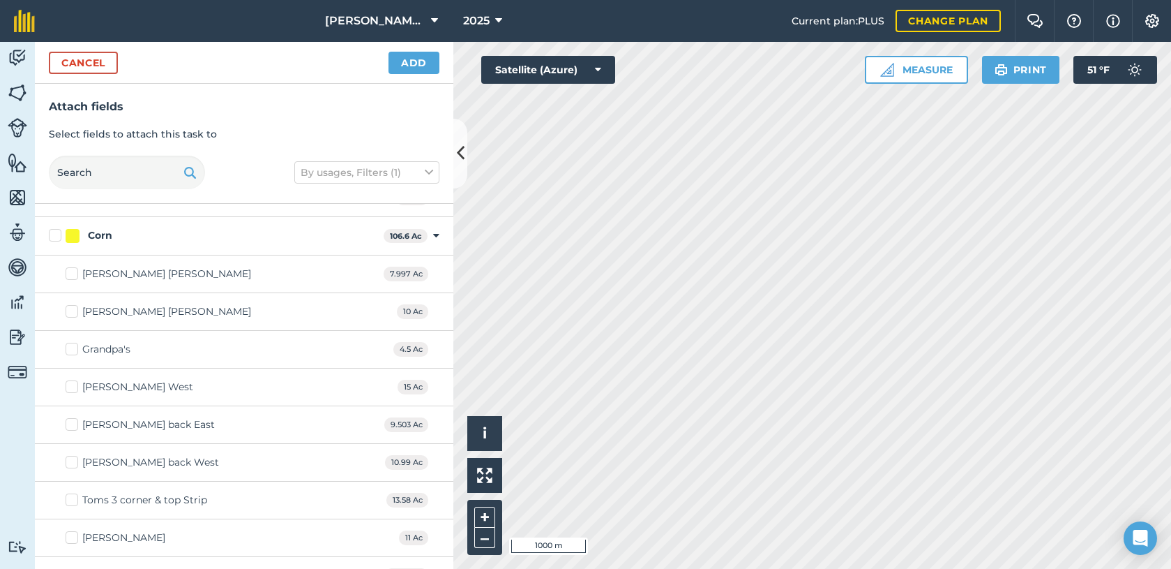
click at [72, 273] on label "[PERSON_NAME] [PERSON_NAME]" at bounding box center [159, 274] width 186 height 15
click at [72, 273] on input "[PERSON_NAME] [PERSON_NAME]" at bounding box center [70, 271] width 9 height 9
checkbox input "true"
click at [70, 314] on label "[PERSON_NAME] [PERSON_NAME]" at bounding box center [159, 311] width 186 height 15
click at [70, 313] on input "[PERSON_NAME] [PERSON_NAME]" at bounding box center [70, 308] width 9 height 9
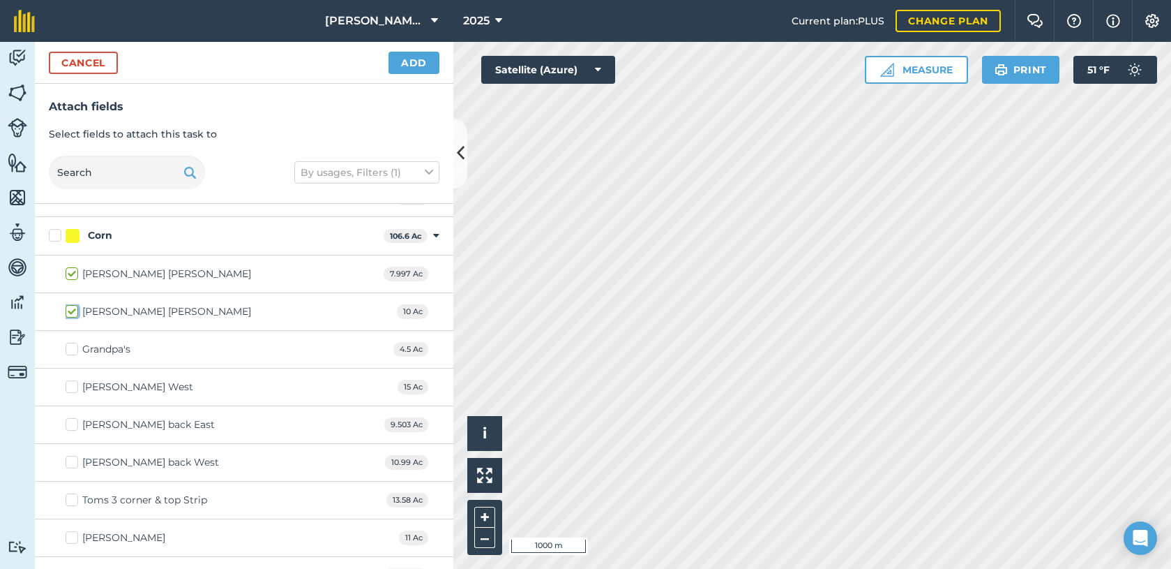
checkbox input "true"
click at [74, 352] on label "Grandpa's" at bounding box center [98, 349] width 65 height 15
click at [74, 351] on input "Grandpa's" at bounding box center [70, 346] width 9 height 9
checkbox input "true"
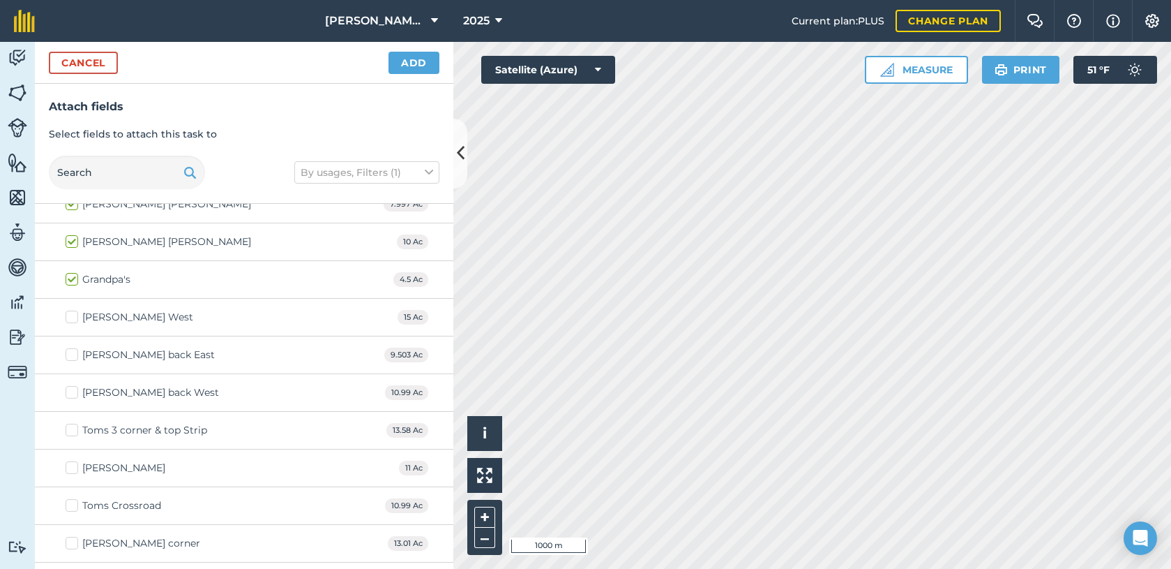
click at [71, 470] on label "[PERSON_NAME]" at bounding box center [116, 467] width 100 height 15
click at [71, 470] on input "[PERSON_NAME]" at bounding box center [70, 464] width 9 height 9
checkbox input "true"
click at [73, 509] on label "Toms Crossroad" at bounding box center [114, 505] width 96 height 15
click at [73, 507] on input "Toms Crossroad" at bounding box center [70, 502] width 9 height 9
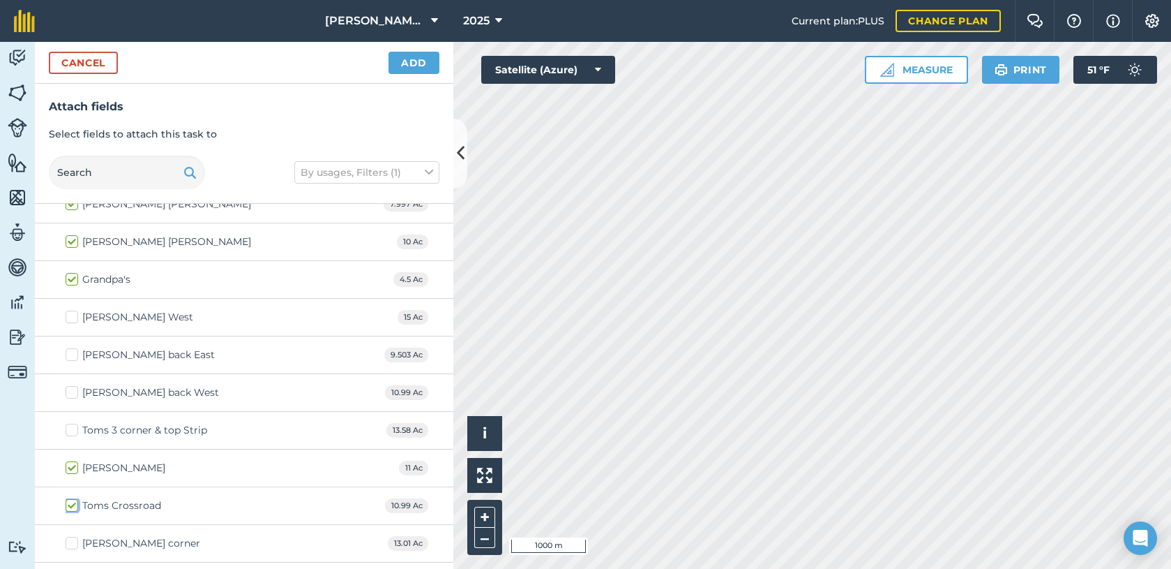
checkbox input "true"
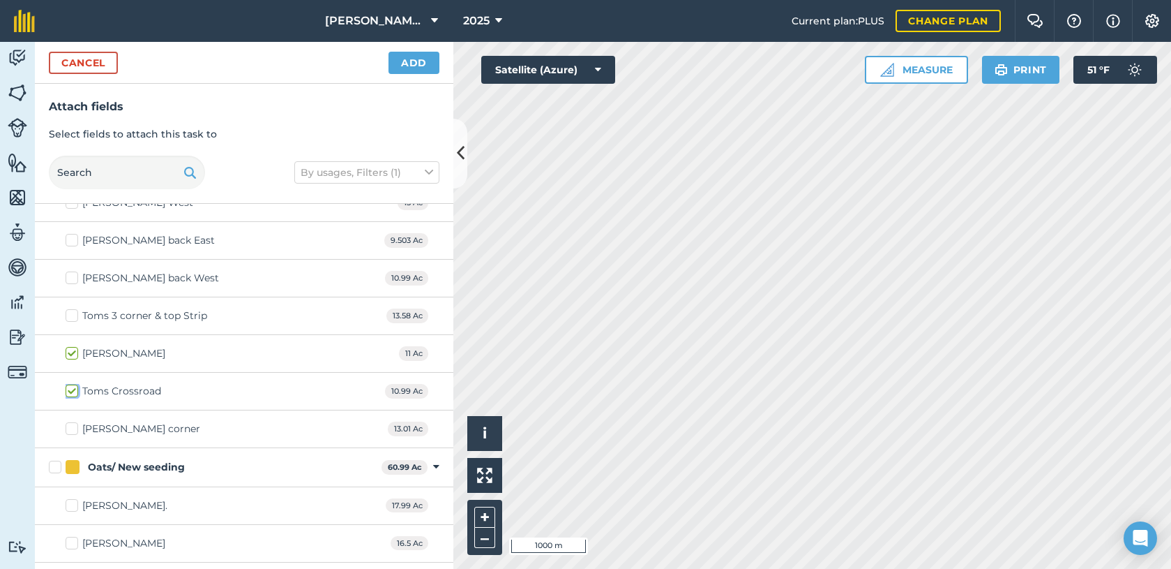
scroll to position [349, 0]
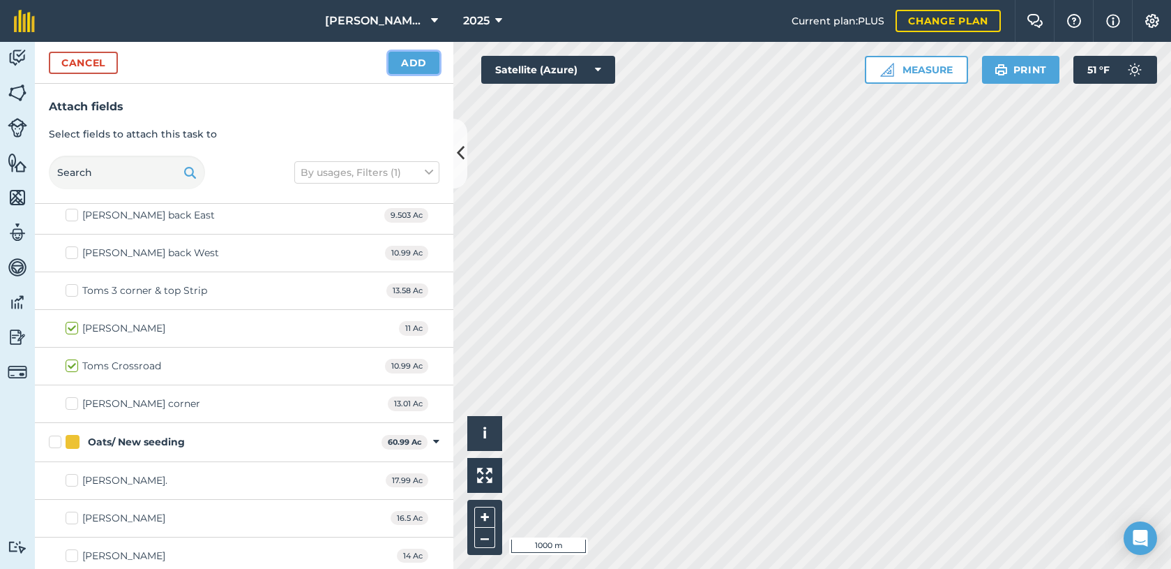
click at [420, 61] on button "Add" at bounding box center [414, 63] width 51 height 22
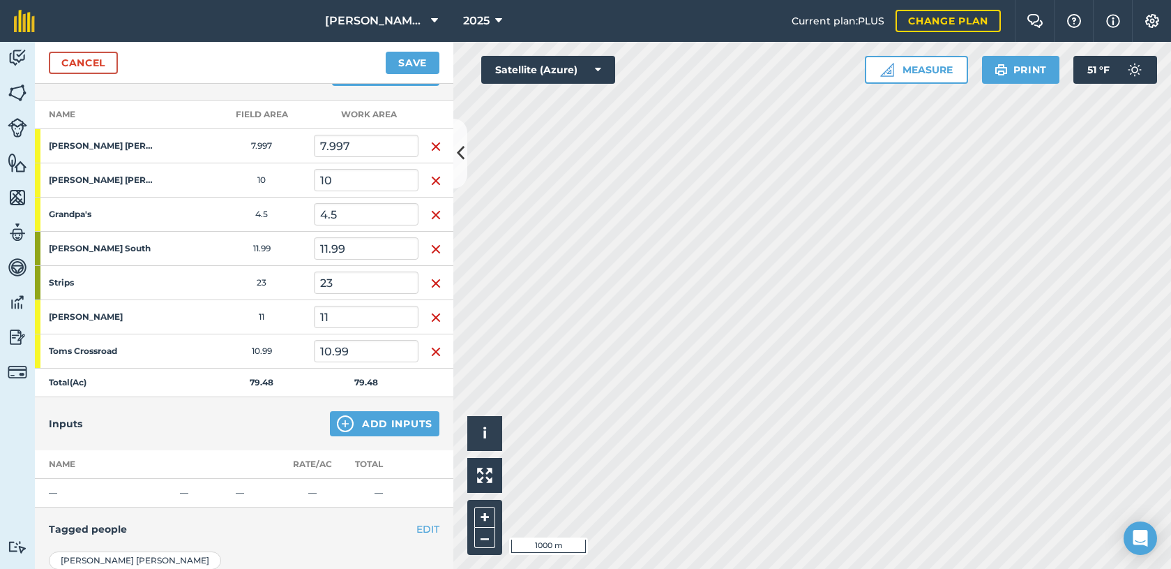
scroll to position [209, 0]
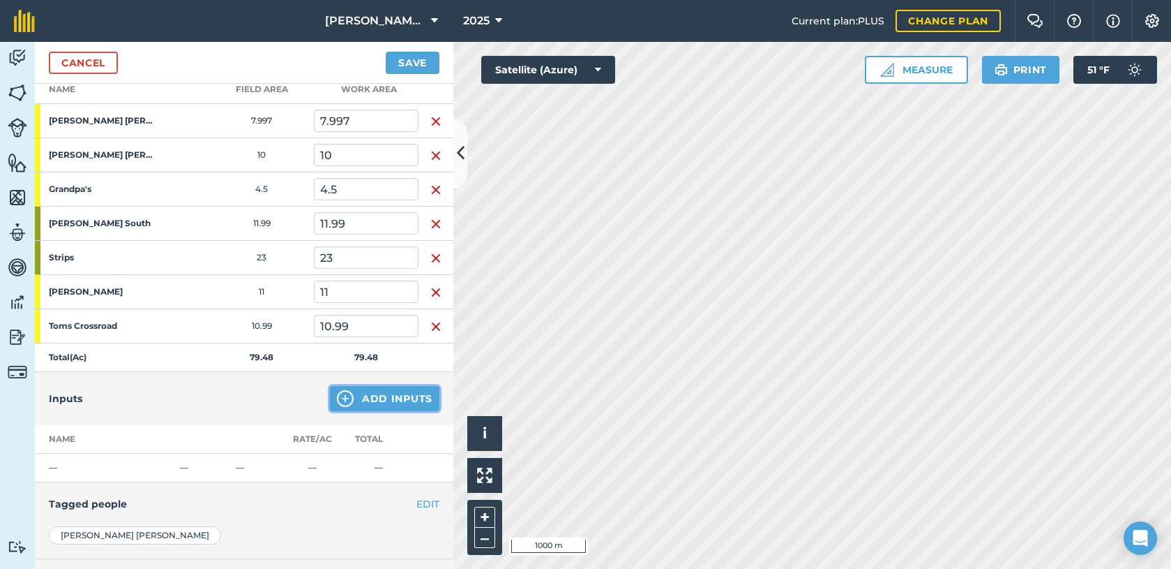
click at [338, 397] on img at bounding box center [345, 398] width 17 height 17
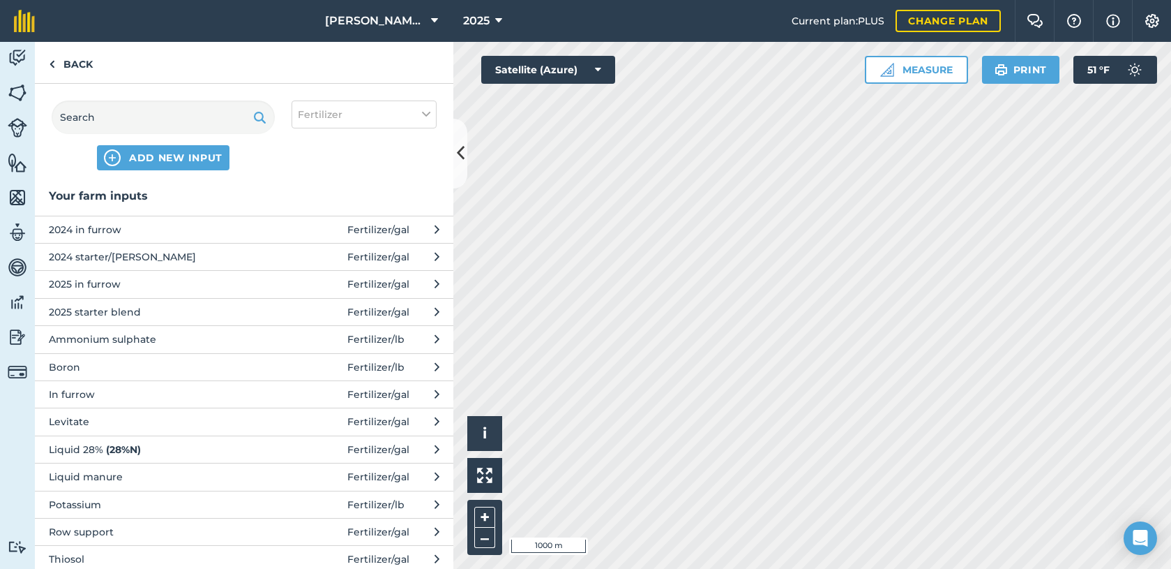
scroll to position [70, 0]
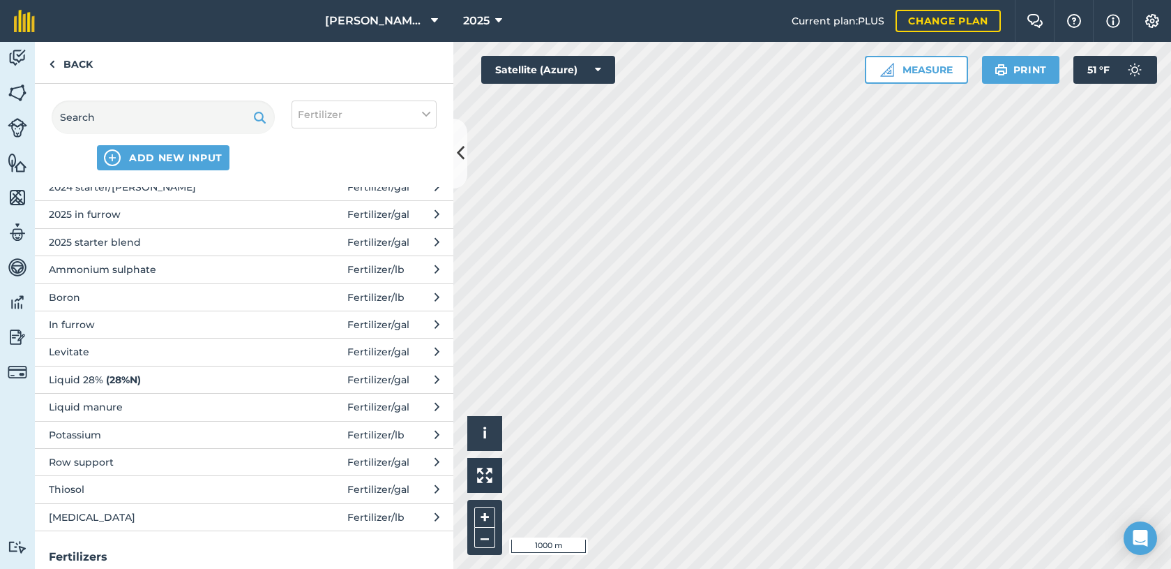
click at [349, 404] on span "Fertilizer / gal" at bounding box center [378, 406] width 62 height 15
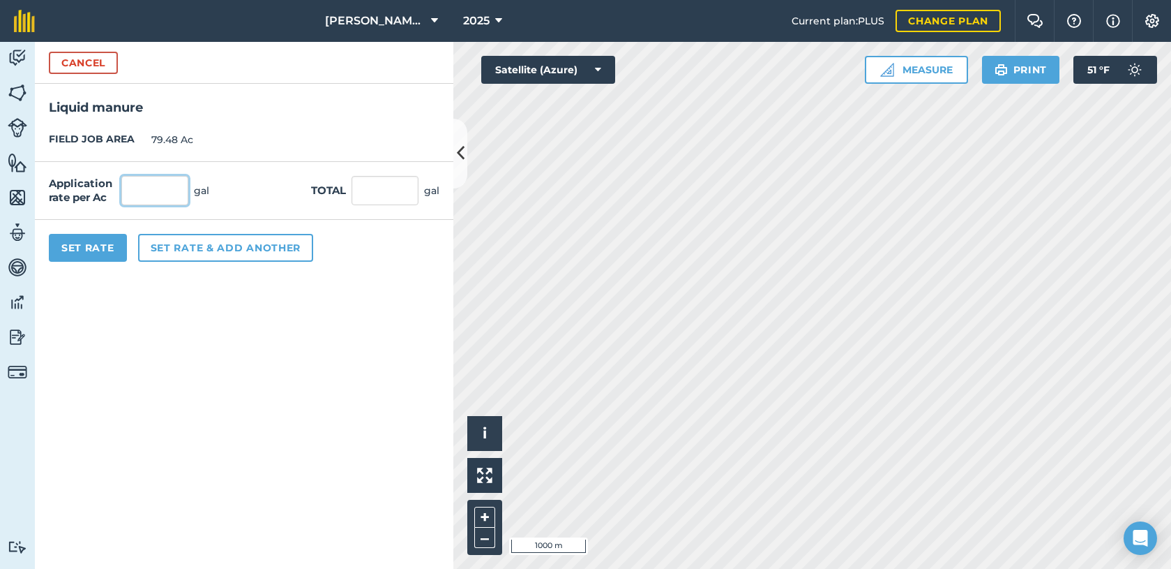
click at [160, 202] on input "text" at bounding box center [154, 190] width 67 height 29
type input "15,000"
type input "1,192,200"
click at [106, 242] on button "Set Rate" at bounding box center [88, 248] width 78 height 28
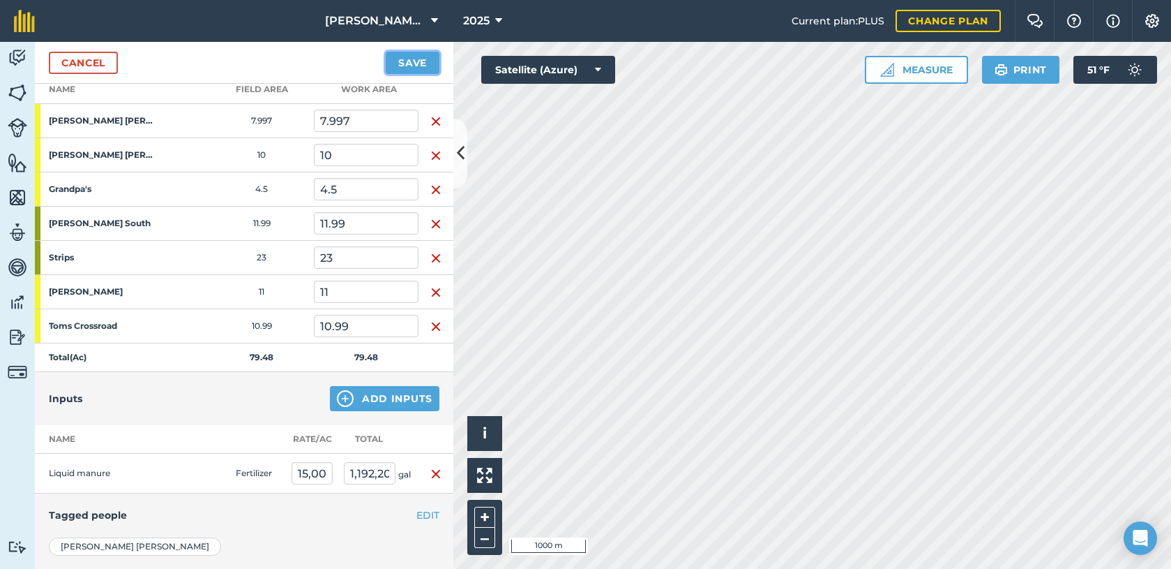
click at [418, 57] on button "Save" at bounding box center [413, 63] width 54 height 22
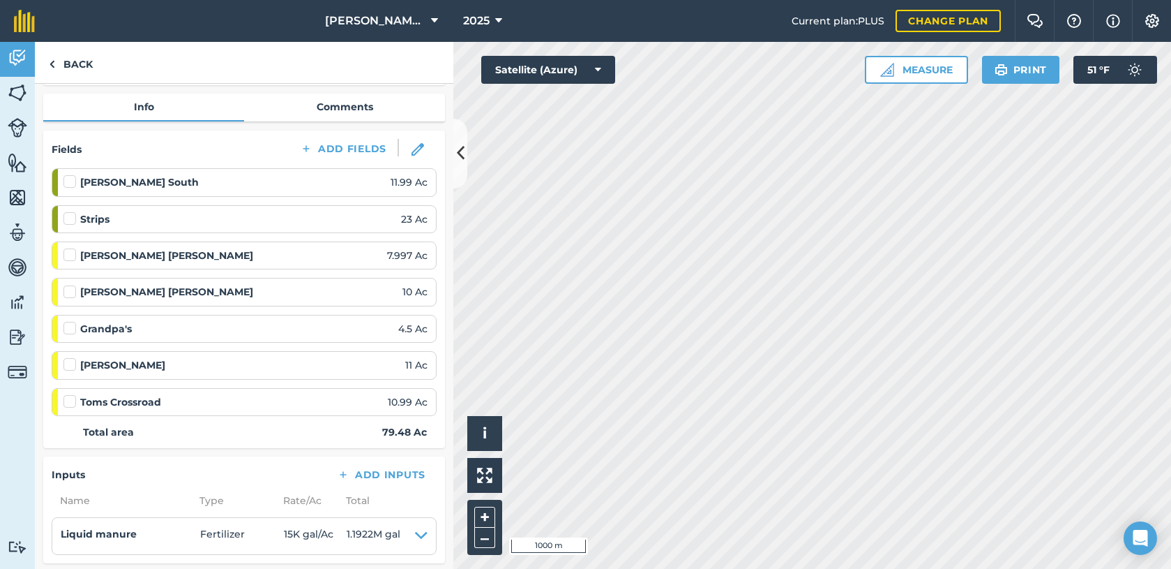
scroll to position [209, 0]
